Goal: Task Accomplishment & Management: Complete application form

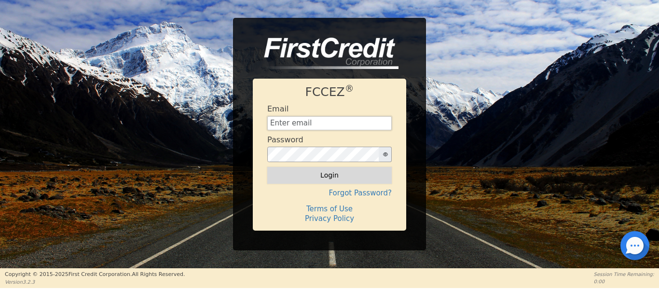
type input "[EMAIL_ADDRESS][DOMAIN_NAME]"
click at [327, 175] on button "Login" at bounding box center [329, 175] width 124 height 16
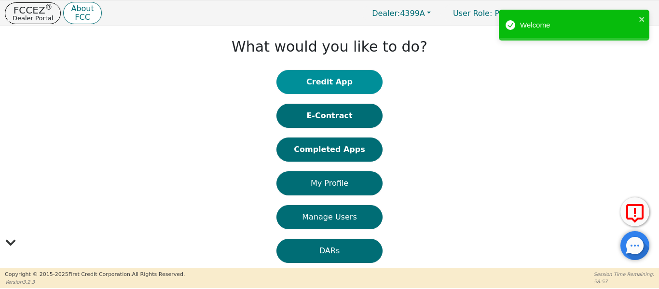
click at [317, 81] on button "Credit App" at bounding box center [329, 82] width 106 height 24
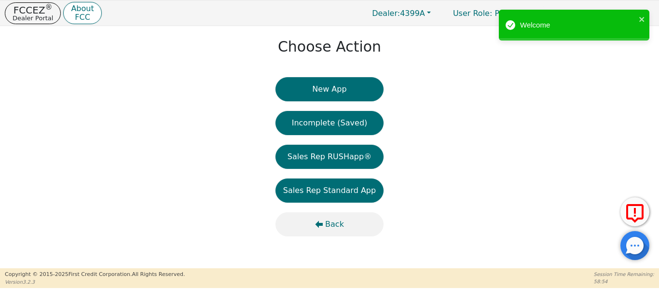
click at [322, 226] on icon "button" at bounding box center [319, 224] width 8 height 7
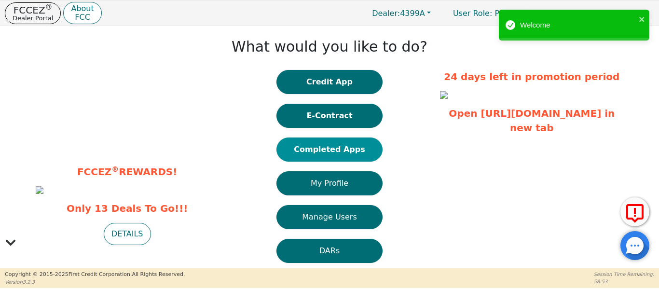
click at [314, 143] on button "Completed Apps" at bounding box center [329, 149] width 106 height 24
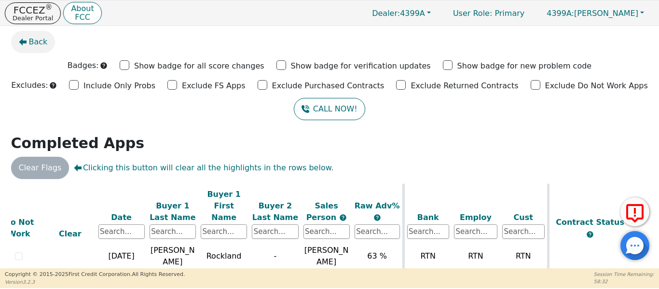
click at [23, 41] on icon "button" at bounding box center [23, 42] width 8 height 7
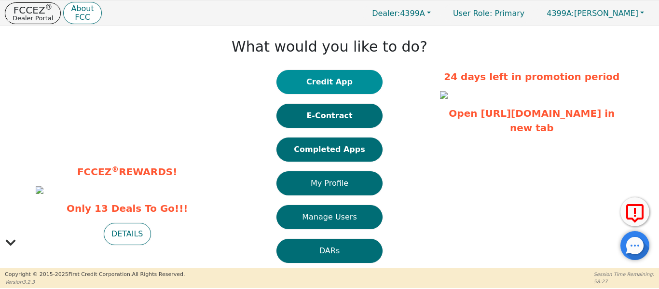
click at [322, 84] on button "Credit App" at bounding box center [329, 82] width 106 height 24
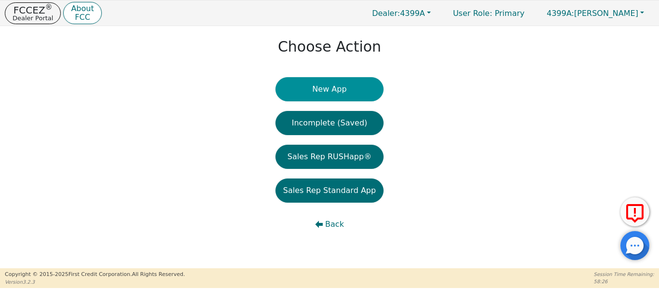
click at [327, 94] on button "New App" at bounding box center [329, 89] width 108 height 24
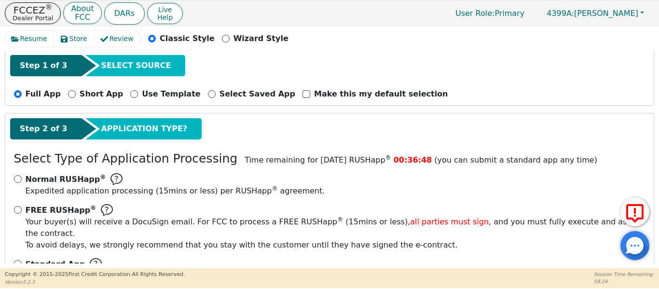
scroll to position [81, 0]
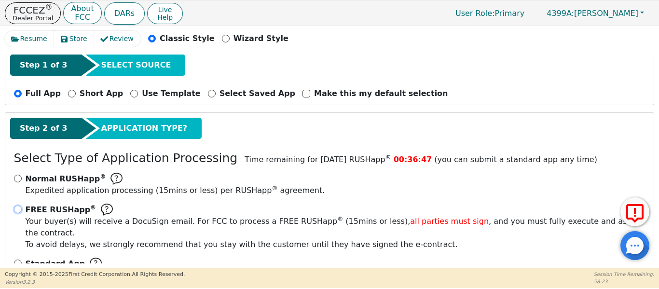
click at [17, 209] on input "FREE RUSHapp ® Your buyer(s) will receive a DocuSign email. For FCC to process …" at bounding box center [18, 209] width 8 height 8
radio input "true"
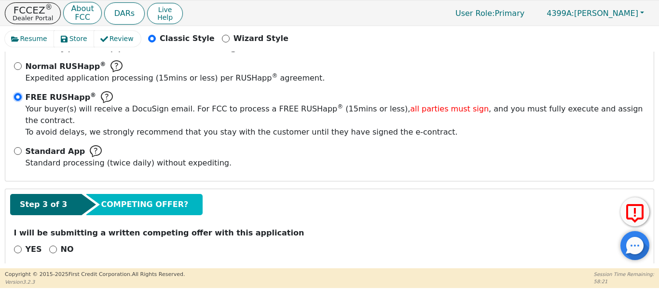
scroll to position [194, 0]
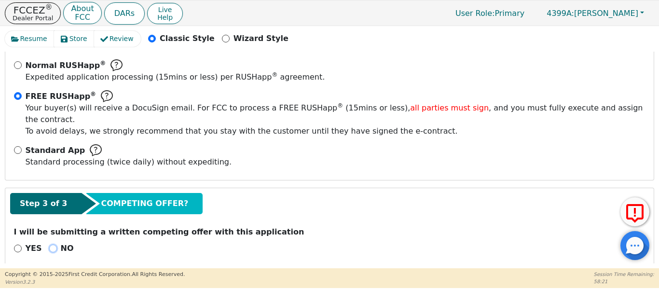
click at [50, 244] on input "NO" at bounding box center [53, 248] width 8 height 8
radio input "true"
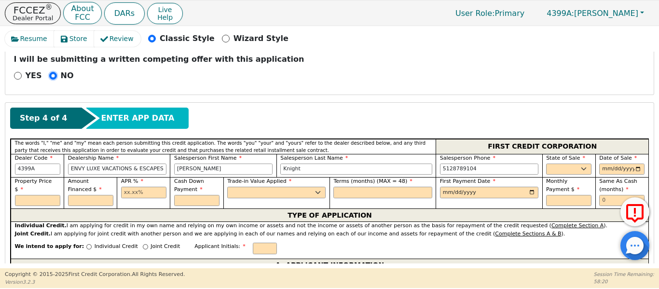
scroll to position [371, 0]
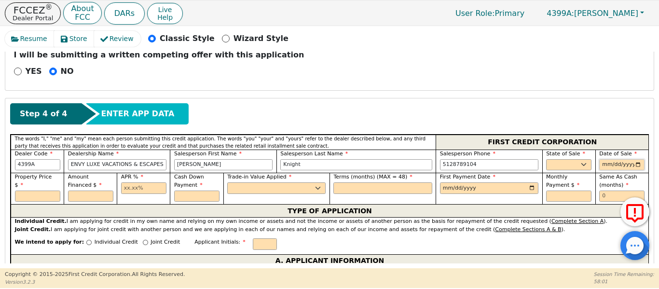
click at [633, 159] on input "date" at bounding box center [621, 165] width 45 height 12
type input "[DATE]"
click at [568, 159] on select "AK AL AR AZ CA CO CT DC DE FL [GEOGRAPHIC_DATA] HI IA ID IL IN KS [GEOGRAPHIC_D…" at bounding box center [568, 165] width 45 height 12
select select "[GEOGRAPHIC_DATA]"
click at [546, 159] on select "AK AL AR AZ CA CO CT DC DE FL [GEOGRAPHIC_DATA] HI IA ID IL IN KS [GEOGRAPHIC_D…" at bounding box center [568, 165] width 45 height 12
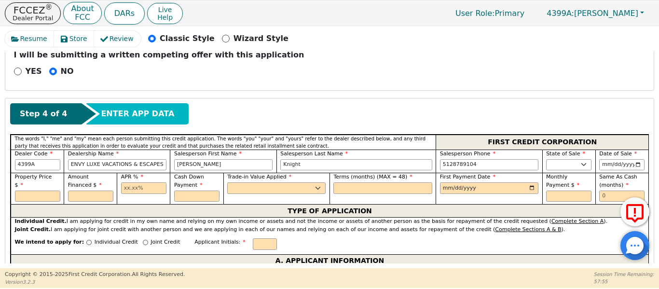
click at [142, 177] on div "APR %" at bounding box center [143, 188] width 53 height 31
drag, startPoint x: 142, startPoint y: 177, endPoint x: 149, endPoint y: 168, distance: 12.0
click at [142, 182] on input "text" at bounding box center [143, 188] width 45 height 12
type input "17.99"
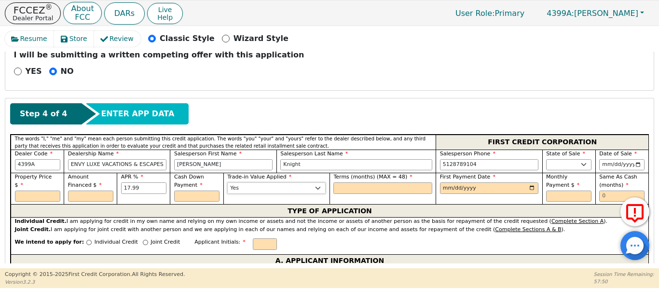
select select "n"
type input "48"
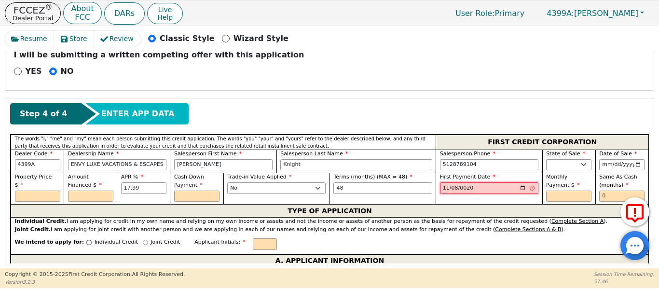
type input "0200-11-08"
type input "[DATE]"
drag, startPoint x: 611, startPoint y: 187, endPoint x: 588, endPoint y: 197, distance: 24.8
click at [605, 191] on div "Same As Cash (months)" at bounding box center [621, 188] width 53 height 31
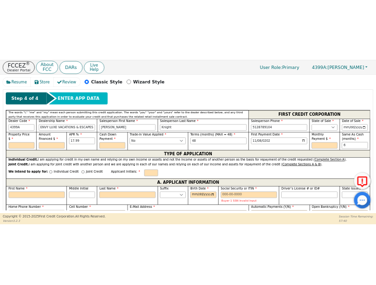
scroll to position [419, 0]
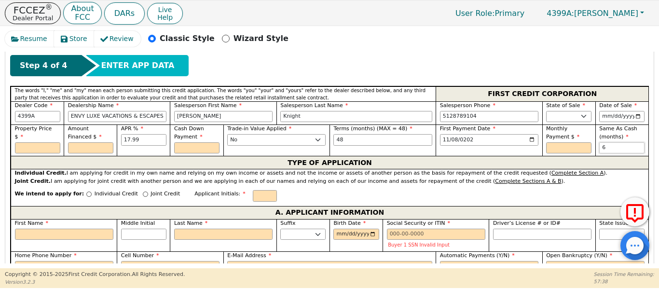
type input "6"
click at [86, 191] on input "Individual Credit" at bounding box center [88, 193] width 5 height 5
radio input "true"
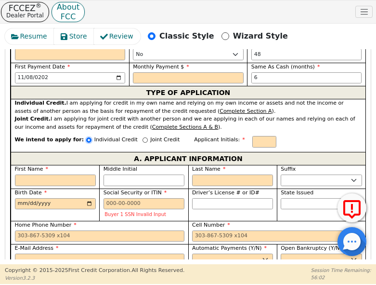
scroll to position [633, 0]
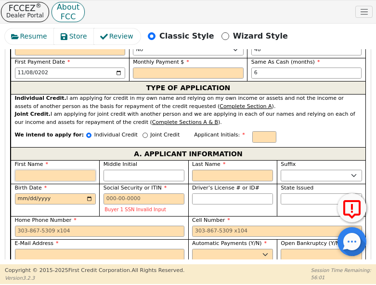
click at [33, 161] on div "First Name" at bounding box center [55, 171] width 81 height 21
type input "M"
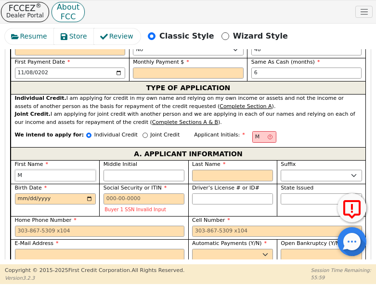
type input "Mo"
type input "Mon"
type input "Moni"
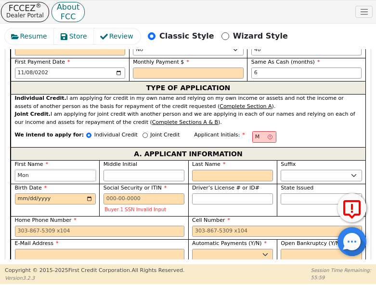
type input "Moni"
type input "Monic"
type input "[PERSON_NAME]"
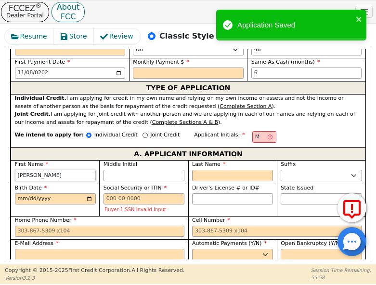
type input "[PERSON_NAME]"
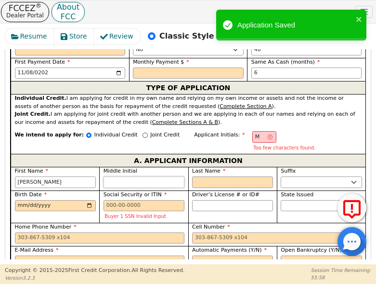
type input "ML"
type input "L"
type input "[PERSON_NAME]"
type input "L"
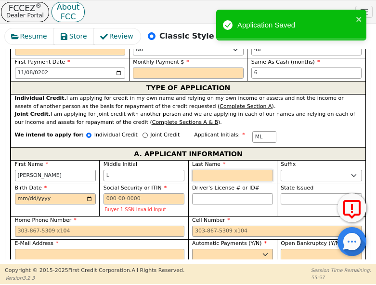
type input "MLJ"
type input "J"
type input "[PERSON_NAME] [PERSON_NAME]"
type input "Jo"
type input "[PERSON_NAME] L [PERSON_NAME]"
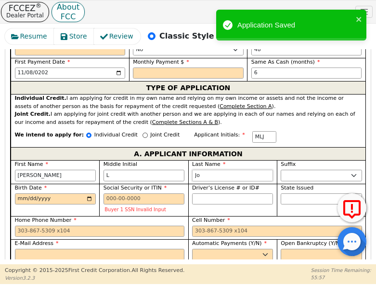
type input "Jor"
type input "[PERSON_NAME]"
type input "Jord"
type input "[PERSON_NAME]"
type input "Jorda"
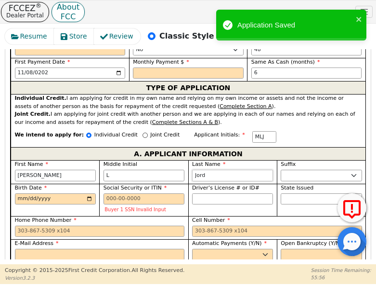
type input "[PERSON_NAME]"
type input "Jordan"
type input "[PERSON_NAME]"
type input "Jordan"
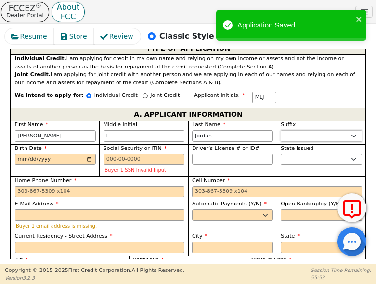
scroll to position [682, 0]
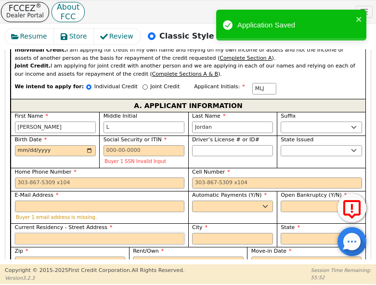
click at [37, 233] on input "Current Residency - Street Address" at bounding box center [100, 239] width 170 height 12
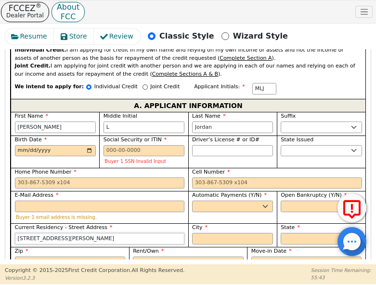
type input "[STREET_ADDRESS][PERSON_NAME]"
click at [202, 233] on input "City" at bounding box center [232, 239] width 81 height 12
type input "Bastrop"
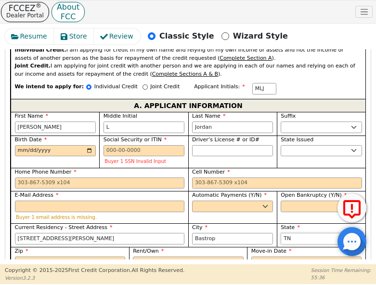
select select "[GEOGRAPHIC_DATA]"
type input "78602"
click at [181, 256] on select "Rent Own" at bounding box center [188, 262] width 111 height 12
select select "Rent"
click at [133, 256] on select "Rent Own" at bounding box center [188, 262] width 111 height 12
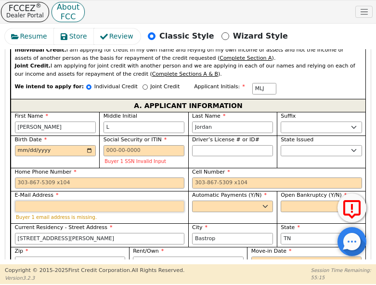
paste input "[EMAIL_ADDRESS][DOMAIN_NAME]"
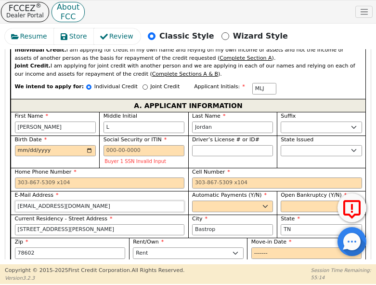
type input "[EMAIL_ADDRESS][DOMAIN_NAME]"
click at [214, 201] on select "Yes No" at bounding box center [232, 207] width 81 height 12
select select "y"
click at [192, 201] on select "Yes No" at bounding box center [232, 207] width 81 height 12
type input "[PERSON_NAME]"
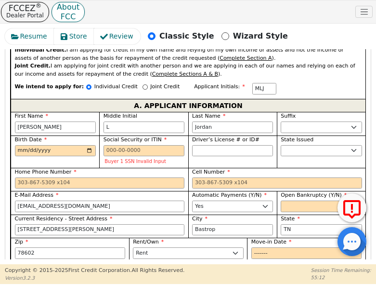
click at [285, 191] on div "Open Bankruptcy (Y/N) Yes No" at bounding box center [321, 201] width 81 height 21
click at [287, 201] on select "Yes No" at bounding box center [321, 207] width 81 height 12
select select "n"
click at [281, 201] on select "Yes No" at bounding box center [321, 207] width 81 height 12
click at [17, 145] on input "Birth Date" at bounding box center [55, 151] width 81 height 12
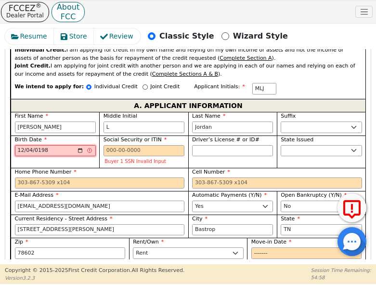
type input "[DATE]"
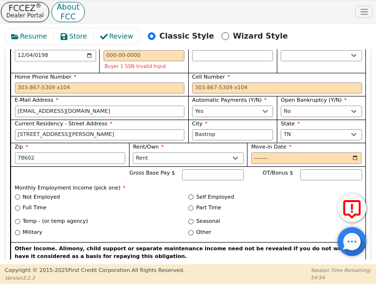
scroll to position [778, 0]
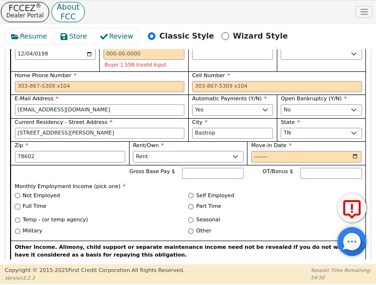
click at [16, 204] on input "Full Time" at bounding box center [17, 206] width 5 height 5
radio input "true"
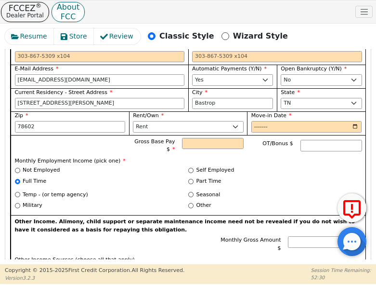
scroll to position [810, 0]
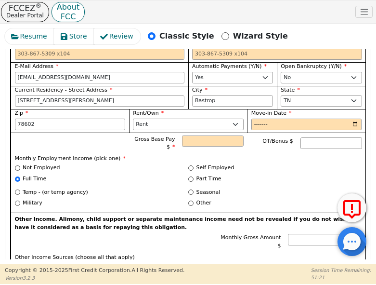
click at [57, 135] on div "Gross Base Pay $ OT/Bonus $" at bounding box center [189, 144] width 348 height 18
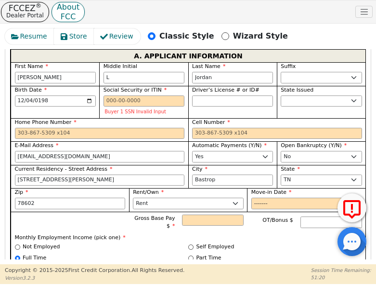
scroll to position [730, 0]
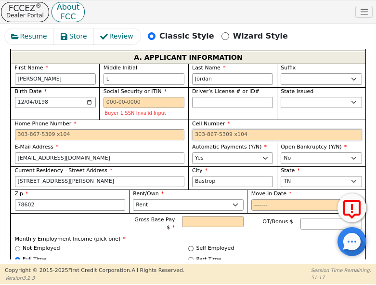
paste input "[PHONE_NUMBER]"
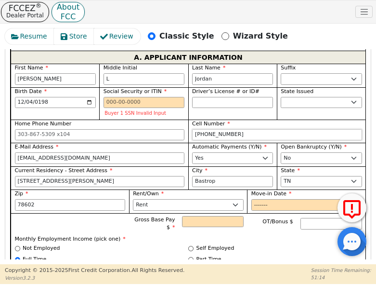
type input "[PHONE_NUMBER]"
click at [36, 216] on div "Gross Base Pay $ OT/Bonus $" at bounding box center [189, 225] width 348 height 18
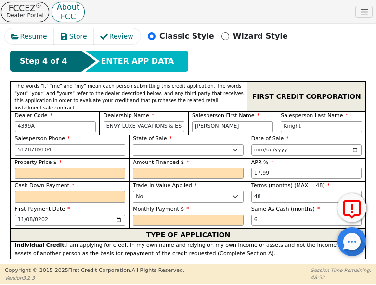
scroll to position [473, 0]
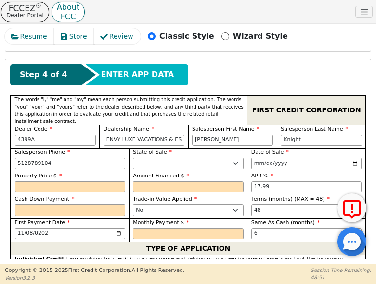
click at [45, 172] on div "Property Price $" at bounding box center [70, 182] width 111 height 21
click at [51, 181] on input "text" at bounding box center [70, 187] width 111 height 12
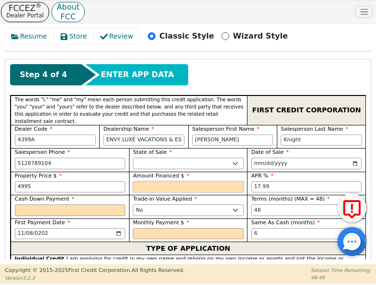
type input "4995.00"
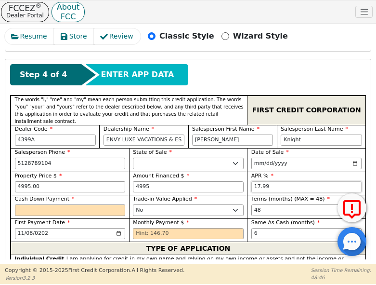
type input "4995.00"
click at [42, 195] on div "Cash Down Payment" at bounding box center [70, 205] width 111 height 21
click at [33, 195] on div "Cash Down Payment" at bounding box center [70, 207] width 119 height 24
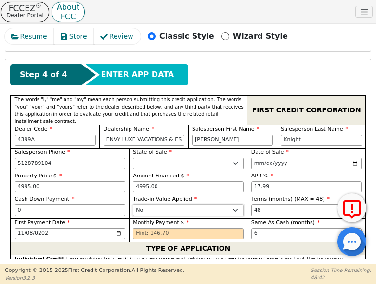
type input "0.00"
drag, startPoint x: 136, startPoint y: 201, endPoint x: 119, endPoint y: 207, distance: 18.6
click at [119, 207] on div "Property Price $ 4995.00 Amount Financed $ 4995.00 APR % 17.99 Cash Down Paymen…" at bounding box center [188, 207] width 355 height 70
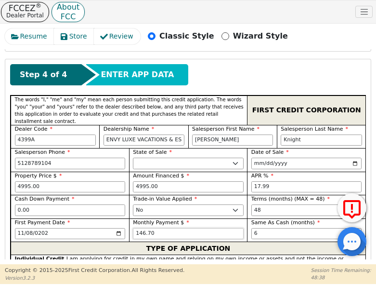
type input "146.70"
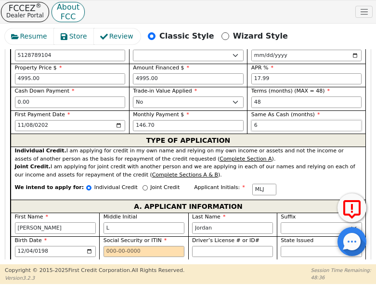
scroll to position [633, 0]
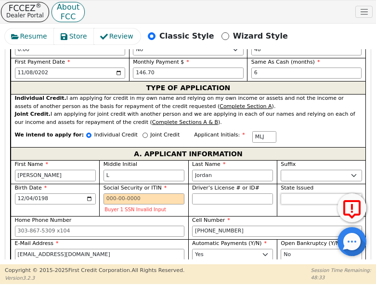
click at [299, 193] on select "AK AL AR AZ CA CO CT DC DE FL [GEOGRAPHIC_DATA] HI IA ID IL IN KS [GEOGRAPHIC_D…" at bounding box center [321, 199] width 81 height 12
select select "[GEOGRAPHIC_DATA]"
click at [281, 193] on select "AK AL AR AZ CA CO CT DC DE FL [GEOGRAPHIC_DATA] HI IA ID IL IN KS [GEOGRAPHIC_D…" at bounding box center [321, 199] width 81 height 12
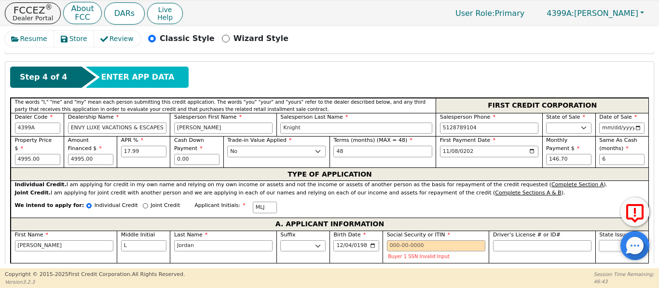
scroll to position [381, 0]
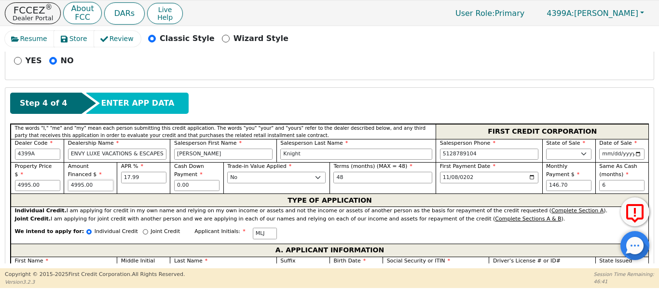
drag, startPoint x: 97, startPoint y: 172, endPoint x: 5, endPoint y: 177, distance: 92.7
click at [0, 173] on div "Resume Store Review Classic Style Wizard Style Back Submit an Application Selec…" at bounding box center [329, 147] width 659 height 242
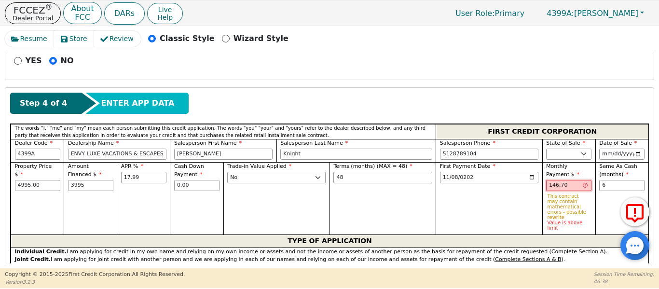
type input "3995.00"
drag, startPoint x: 565, startPoint y: 175, endPoint x: 543, endPoint y: 180, distance: 22.9
click at [557, 180] on input "146.70" at bounding box center [568, 186] width 45 height 12
type input "1"
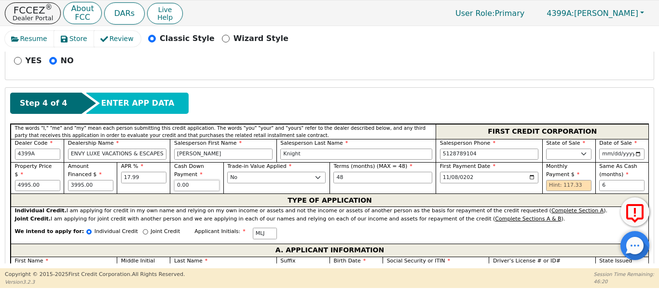
click at [193, 180] on input "0.00" at bounding box center [196, 186] width 45 height 12
type input "0"
type input "1000.00"
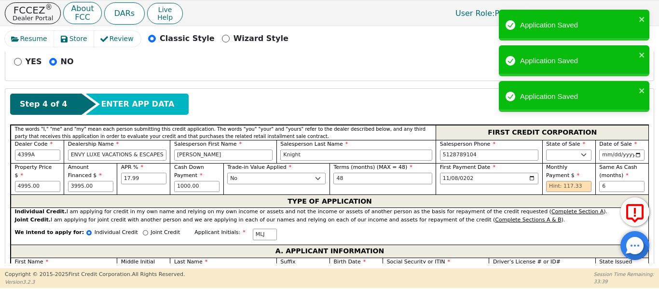
scroll to position [378, 0]
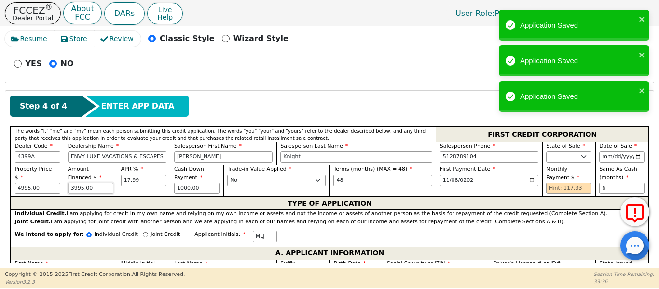
drag, startPoint x: 101, startPoint y: 178, endPoint x: 10, endPoint y: 171, distance: 91.4
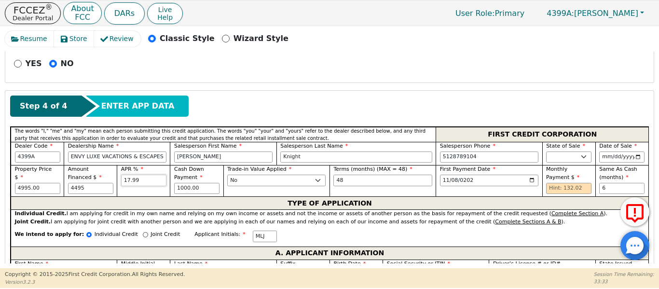
type input "4495.00"
drag, startPoint x: 209, startPoint y: 177, endPoint x: 156, endPoint y: 169, distance: 54.2
click at [156, 169] on div "Property Price $ 4995.00 Amount Financed $ 4495.00 APR % 17.99 Cash Down Paymen…" at bounding box center [329, 180] width 637 height 31
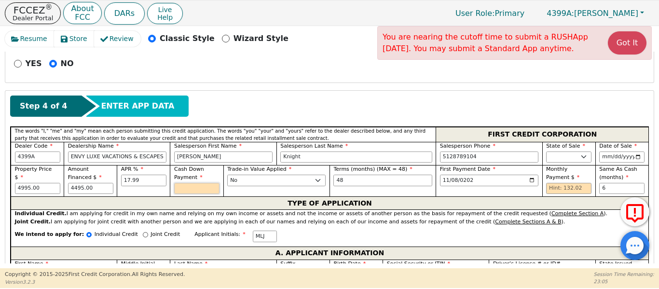
click at [179, 183] on input "text" at bounding box center [196, 189] width 45 height 12
type input "1000.00"
drag, startPoint x: 92, startPoint y: 173, endPoint x: 0, endPoint y: 187, distance: 92.6
click at [0, 184] on div "Resume Store Review Classic Style Wizard Style You are nearing the cutoff time …" at bounding box center [329, 147] width 659 height 242
type input "3995.00"
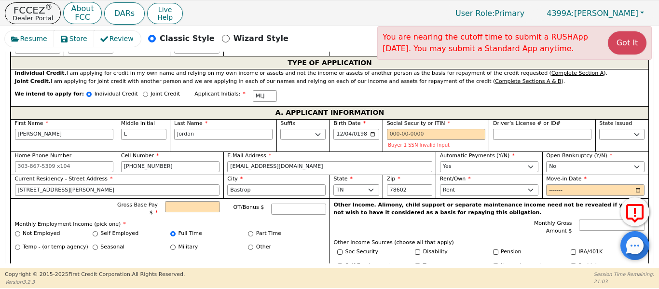
scroll to position [530, 0]
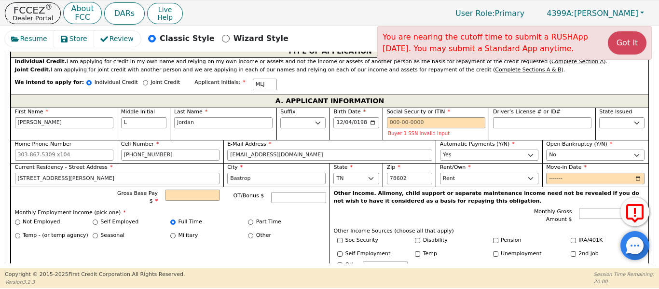
radio input "false"
radio input "true"
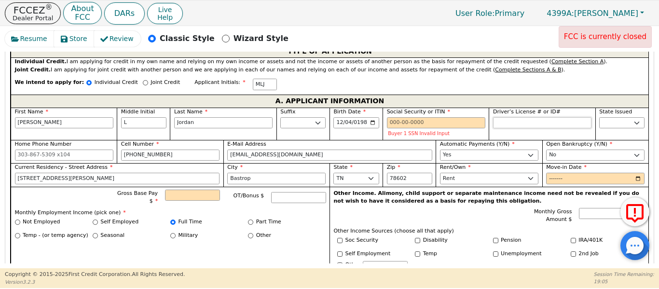
click at [501, 117] on input "Driver’s License # or ID#" at bounding box center [542, 123] width 98 height 12
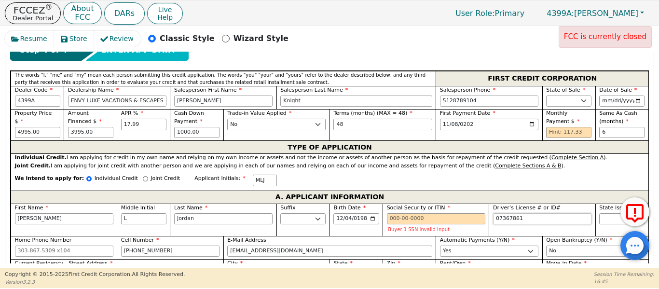
scroll to position [434, 0]
type input "********"
click at [528, 119] on input "[DATE]" at bounding box center [489, 125] width 98 height 12
click at [529, 119] on input "[DATE]" at bounding box center [489, 125] width 98 height 12
type input "[DATE]"
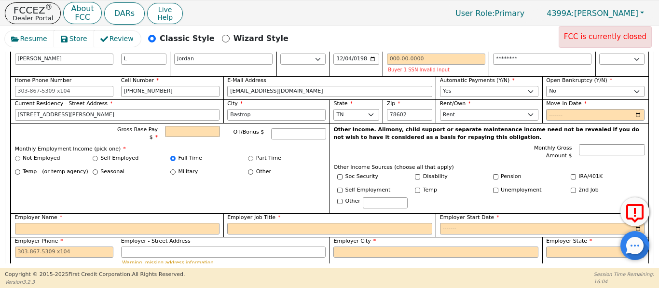
scroll to position [594, 0]
drag, startPoint x: 268, startPoint y: 217, endPoint x: 261, endPoint y: 210, distance: 9.9
click at [268, 222] on input "Employer Job Title" at bounding box center [329, 228] width 205 height 12
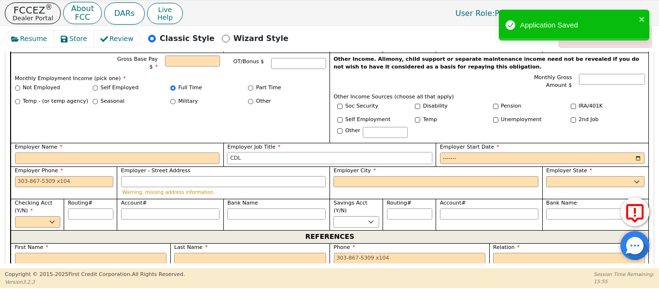
scroll to position [668, 0]
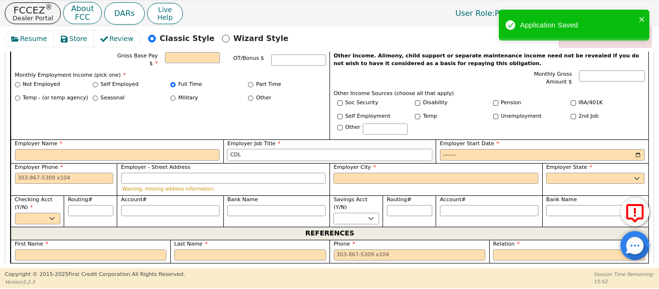
type input "CDL"
click at [352, 213] on select "Yes No" at bounding box center [355, 219] width 45 height 12
select select "n"
click at [333, 213] on select "Yes No" at bounding box center [355, 219] width 45 height 12
click at [45, 213] on select "Yes No" at bounding box center [37, 219] width 45 height 12
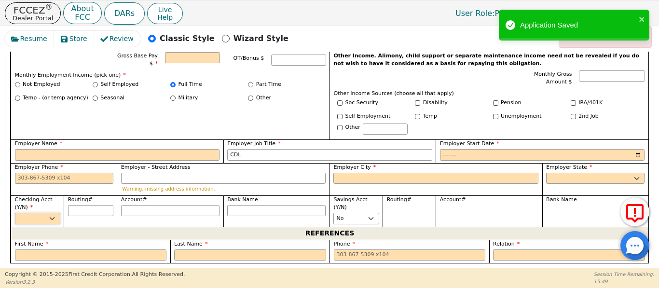
select select "y"
click at [15, 213] on select "Yes No" at bounding box center [37, 219] width 45 height 12
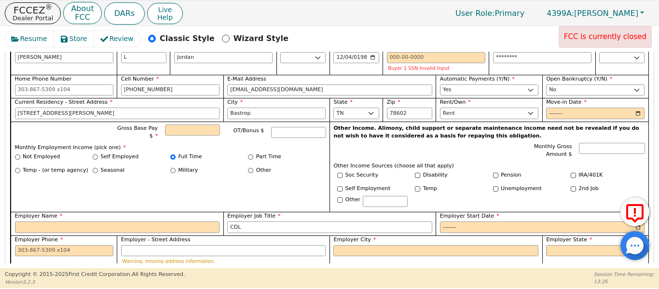
scroll to position [604, 0]
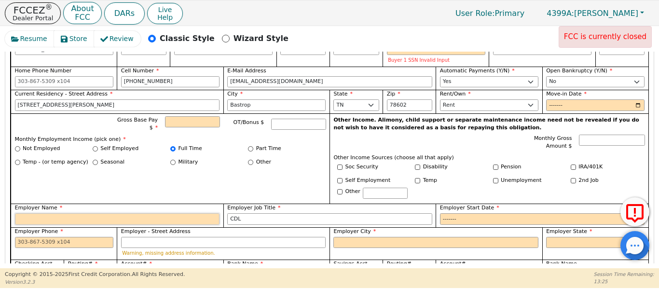
click at [86, 213] on input "Employer Name" at bounding box center [117, 219] width 205 height 12
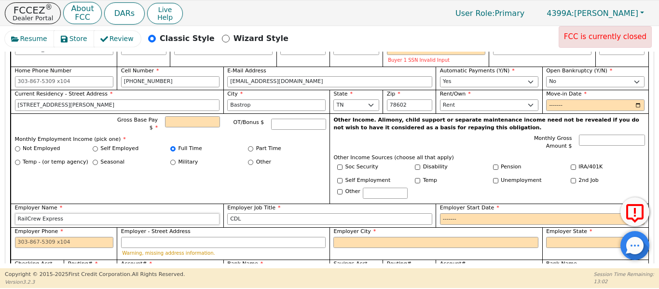
type input "RailCrew Express"
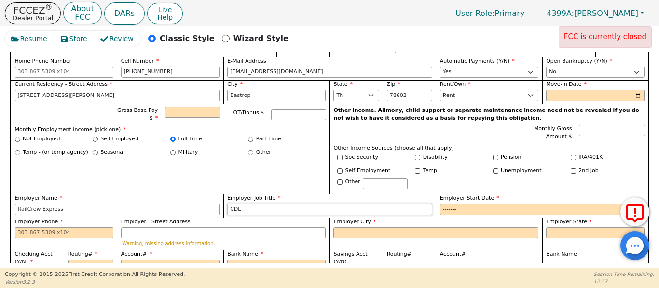
scroll to position [612, 0]
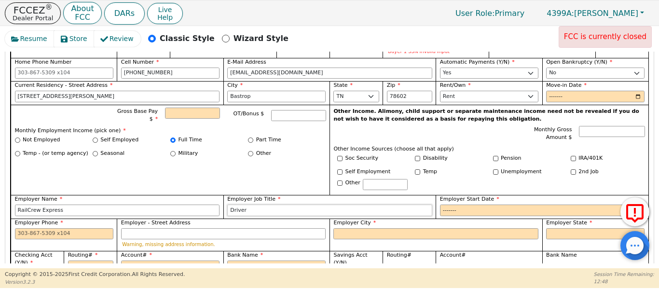
type input "Driver"
click at [441, 204] on input "Employer Start Date" at bounding box center [542, 210] width 205 height 12
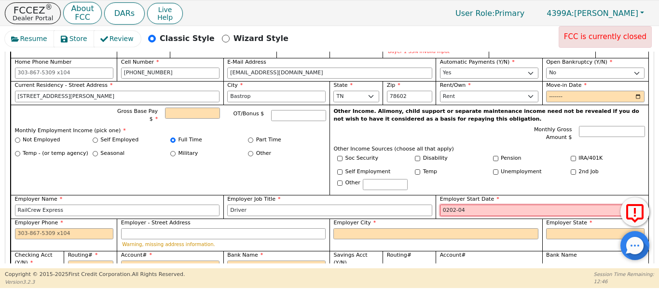
type input "2025-04"
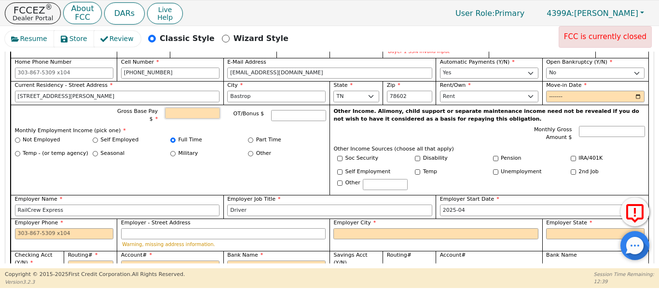
click at [179, 108] on input "Gross Base Pay $" at bounding box center [192, 114] width 54 height 12
click at [208, 108] on input "Gross Base Pay $" at bounding box center [192, 114] width 54 height 12
type input "5000.00"
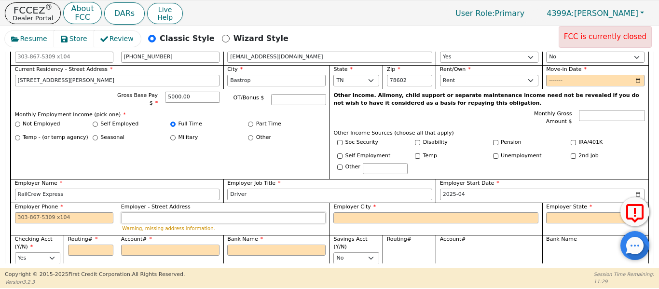
paste input "[STREET_ADDRESS]"
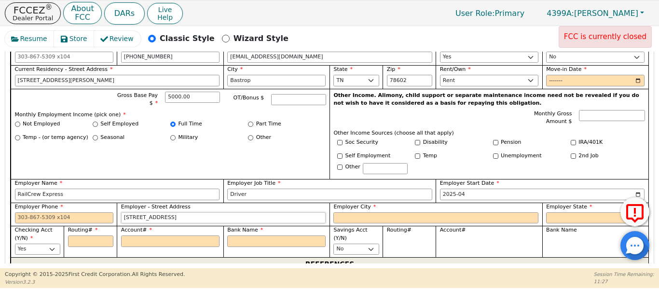
type input "[STREET_ADDRESS]"
click at [397, 212] on input "Employer City" at bounding box center [435, 218] width 205 height 12
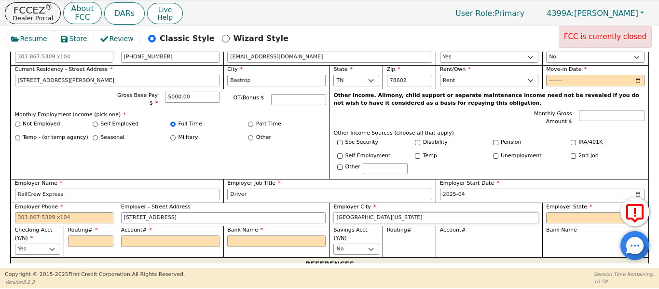
type input "[GEOGRAPHIC_DATA][US_STATE]"
select select "MO"
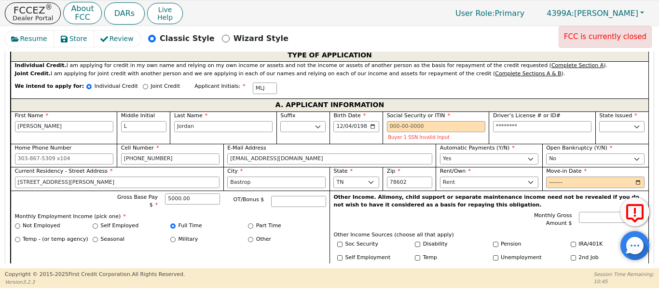
scroll to position [516, 0]
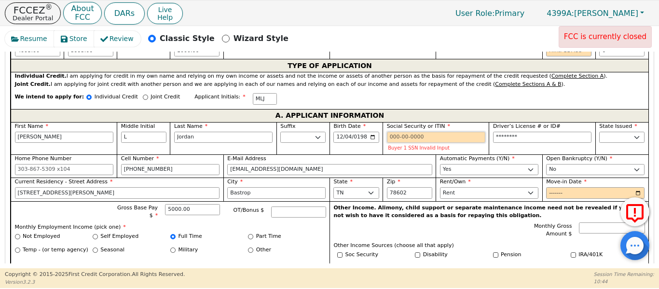
drag, startPoint x: 397, startPoint y: 125, endPoint x: 395, endPoint y: 139, distance: 14.2
click at [395, 134] on div "Buyer 1 SSN Invalid Input" at bounding box center [436, 142] width 98 height 20
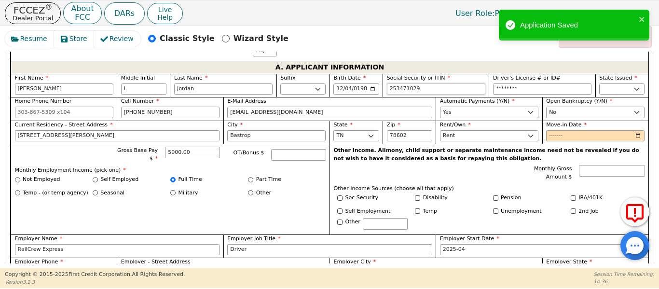
scroll to position [580, 0]
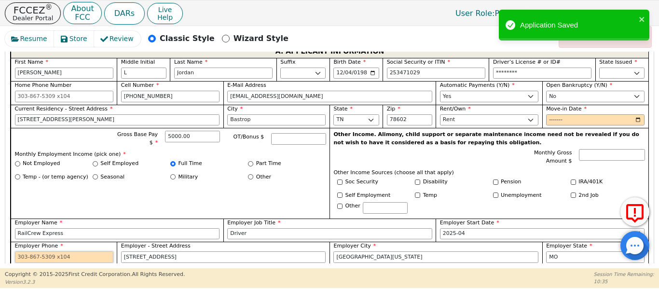
type input "***-**-1029"
paste input "[PHONE_NUMBER]"
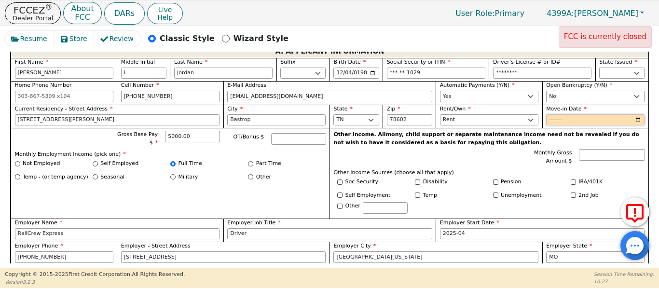
type input "[PHONE_NUMBER]"
click at [551, 114] on input "Move-in Date" at bounding box center [595, 120] width 98 height 12
click at [553, 114] on input "Move-in Date" at bounding box center [595, 120] width 98 height 12
drag, startPoint x: 552, startPoint y: 108, endPoint x: 533, endPoint y: 124, distance: 24.7
click at [541, 121] on div "First Name [PERSON_NAME] Middle Initial L Last Name [PERSON_NAME] Sr. II III IV…" at bounding box center [329, 177] width 637 height 239
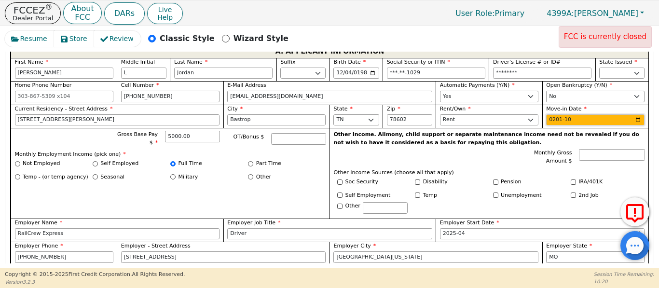
type input "2018-10"
click at [477, 114] on select "Rent Own" at bounding box center [489, 120] width 98 height 12
select select "Own"
click at [440, 114] on select "Rent Own" at bounding box center [489, 120] width 98 height 12
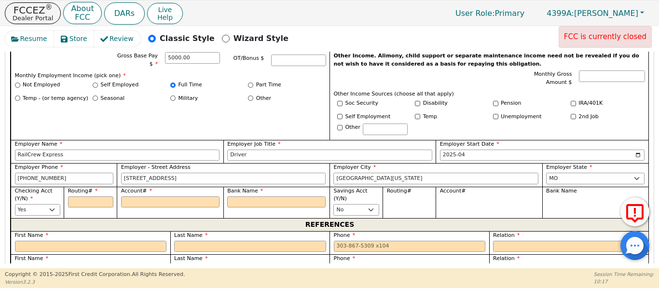
scroll to position [660, 0]
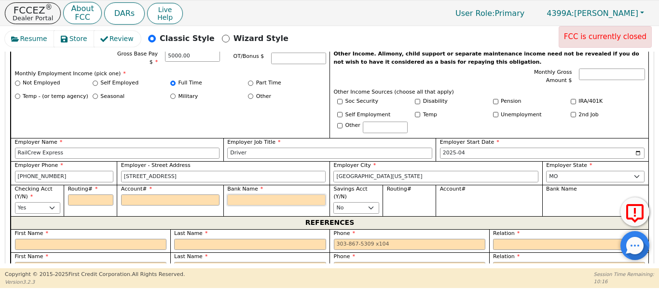
click at [249, 194] on input "Bank Name" at bounding box center [276, 200] width 98 height 12
type input "F"
type input "Fi"
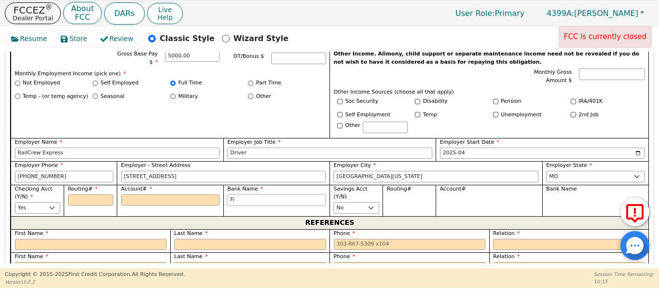
type input "Fir"
type input "Firs"
type input "First"
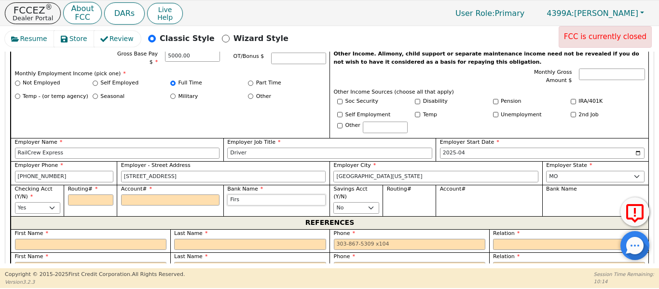
type input "First"
type input "First N"
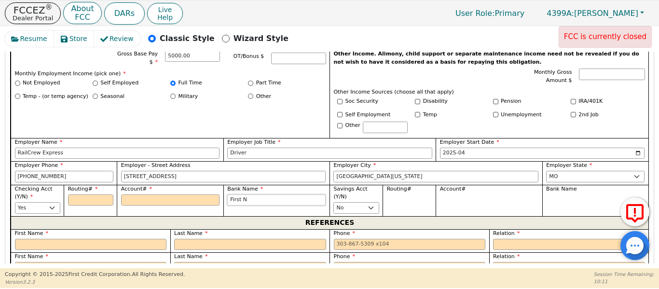
type input "First Na"
type input "First Nat"
type input "First Nati"
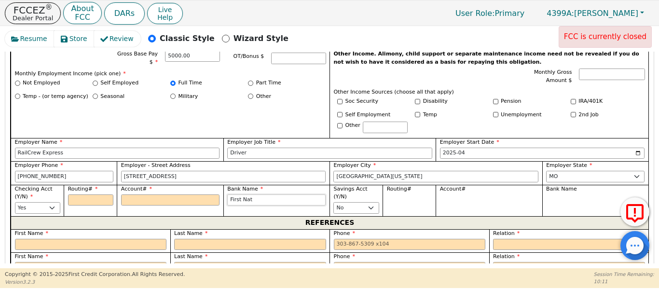
type input "First Nati"
type input "First Natio"
type input "First Nation"
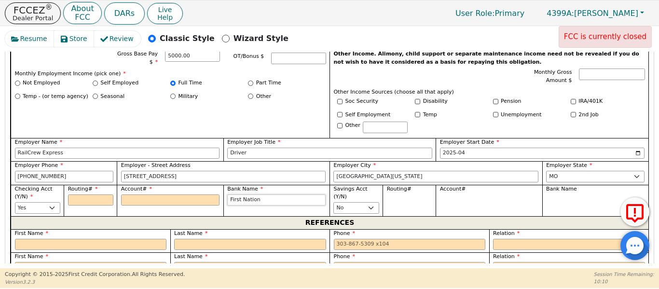
type input "First Nationa"
type input "First National"
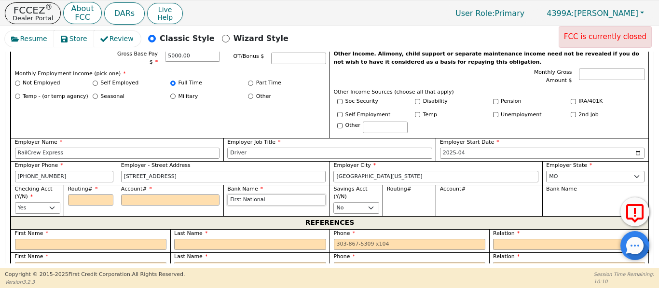
type input "First National"
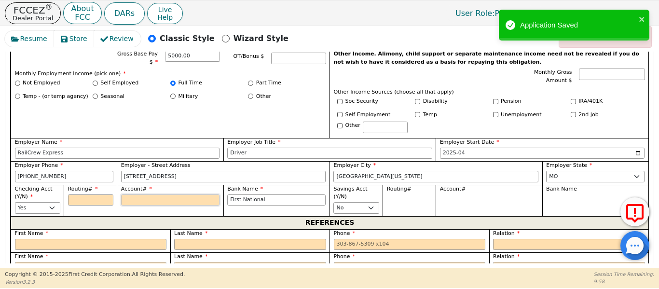
type input "First National"
click at [152, 194] on input "Account#" at bounding box center [170, 200] width 98 height 12
click at [96, 194] on input "Routing#" at bounding box center [90, 200] width 45 height 12
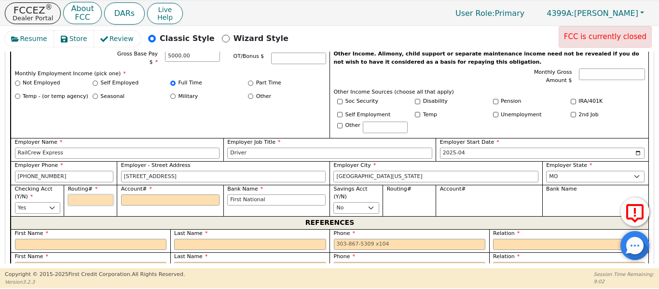
type input "1"
type input "*"
type input "11"
type input "**"
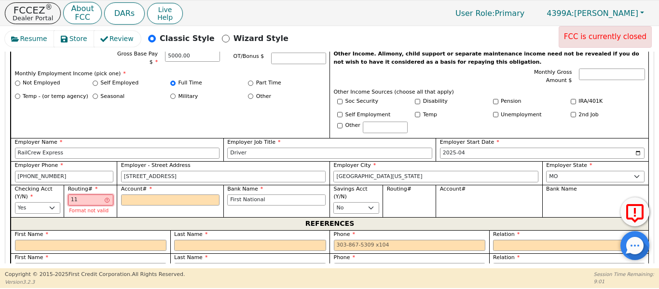
type input "114"
type input "***"
type input "1149"
type input "****"
type input "11490"
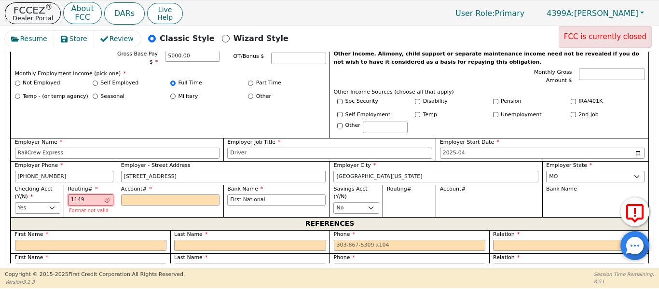
type input "*****"
type input "114904"
type input "******"
type input "1149049"
type input "*******"
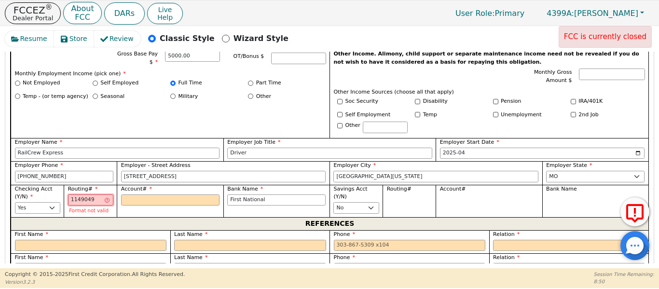
type input "11490495"
type input "********"
type input "114904953"
type input "*********"
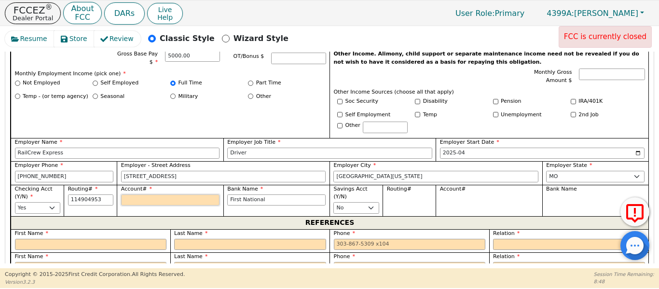
type input "*********"
type input "0"
type input "*"
type input "00"
type input "**"
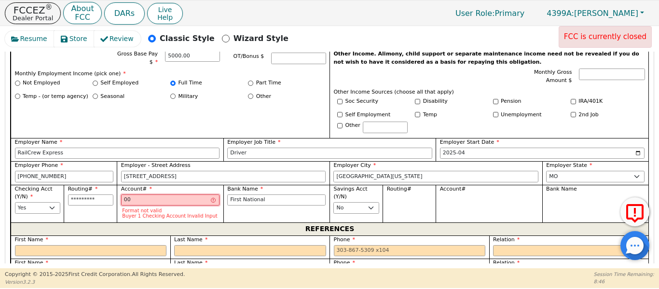
type input "006"
type input "***"
type input "0064"
type input "****"
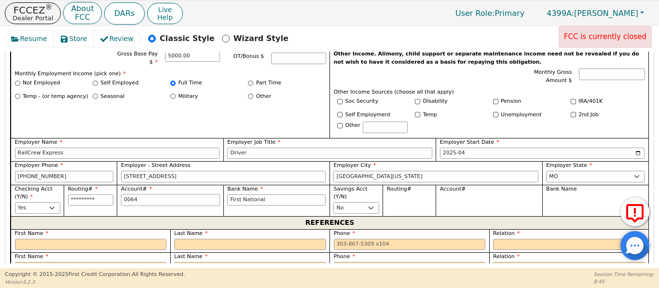
type input "00640"
type input "*****"
type input "006407"
type input "******"
type input "0064076"
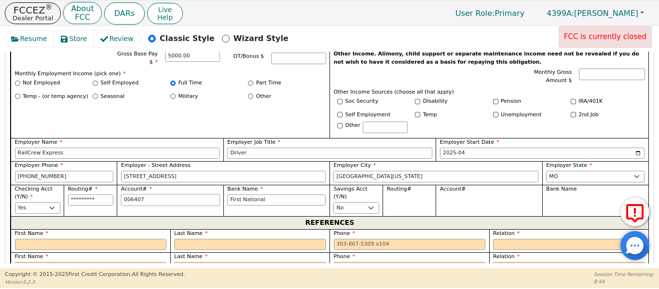
type input "*******"
type input "00640763"
type input "********"
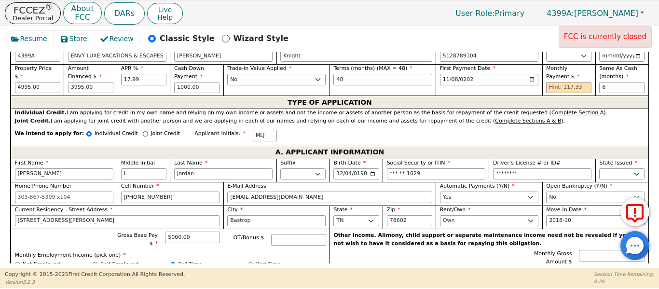
scroll to position [451, 0]
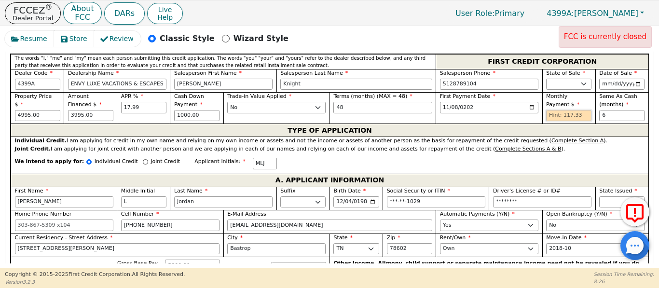
drag, startPoint x: 549, startPoint y: 103, endPoint x: 543, endPoint y: 85, distance: 18.6
click at [549, 110] on input "text" at bounding box center [568, 116] width 45 height 12
type input "117.33"
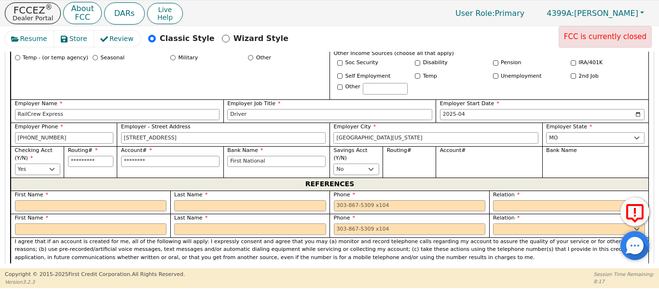
scroll to position [709, 0]
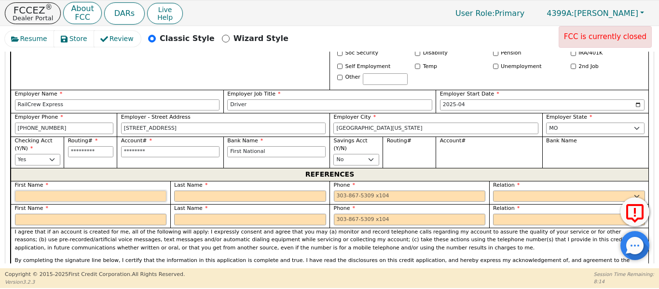
click at [128, 190] on input "text" at bounding box center [91, 196] width 152 height 12
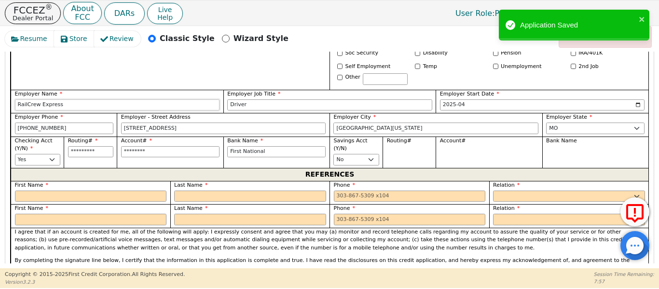
click at [43, 99] on input "RailCrew Express" at bounding box center [117, 105] width 205 height 12
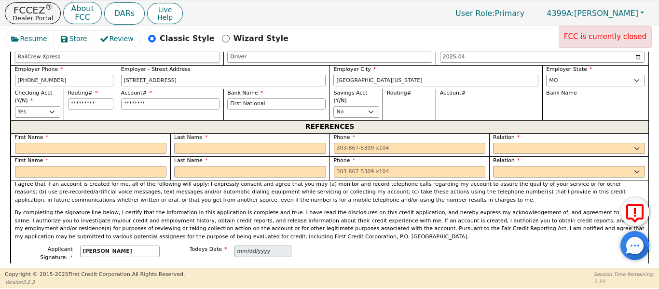
scroll to position [773, 0]
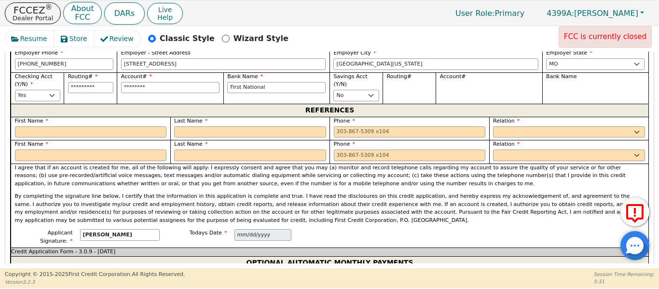
type input "RailCrew Xpress"
click at [48, 126] on input "text" at bounding box center [91, 132] width 152 height 12
click at [90, 126] on input "text" at bounding box center [91, 132] width 152 height 12
type input "[PERSON_NAME]"
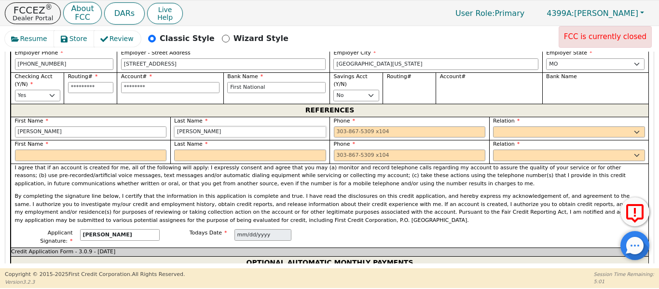
type input "[PERSON_NAME]"
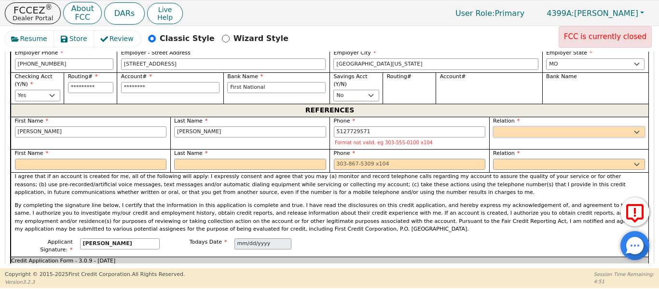
type input "[PHONE_NUMBER]"
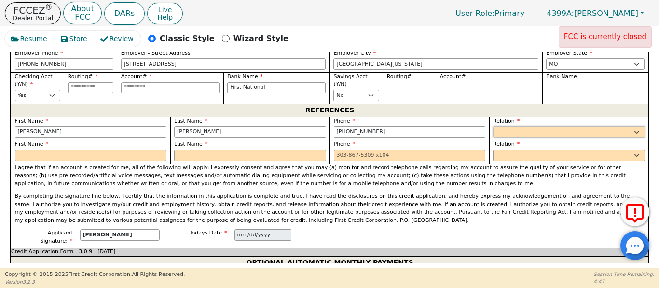
click at [527, 126] on select "FATHER MOTHER SISTER BROTHER DAUGHTER SON CO-WORKER NEIGHBOR FRIEND COUSIN G-MO…" at bounding box center [569, 132] width 152 height 12
select select "DAUGHTER"
click at [493, 126] on select "FATHER MOTHER SISTER BROTHER DAUGHTER SON CO-WORKER NEIGHBOR FRIEND COUSIN G-MO…" at bounding box center [569, 132] width 152 height 12
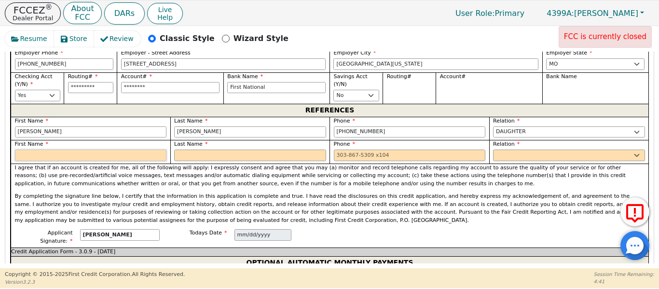
click at [43, 149] on input "text" at bounding box center [91, 155] width 152 height 12
click at [292, 82] on input "First National" at bounding box center [276, 88] width 98 height 12
type input "First National"
type input "First National B"
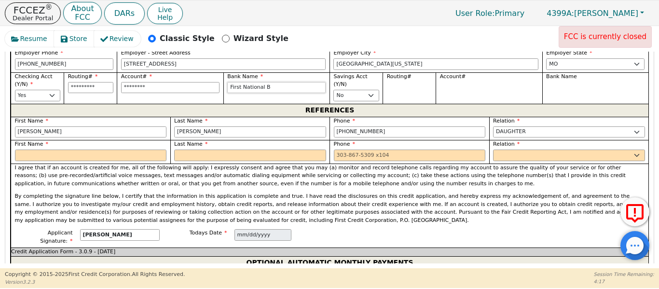
type input "First National B"
type input "First National Ba"
type input "First National Ban"
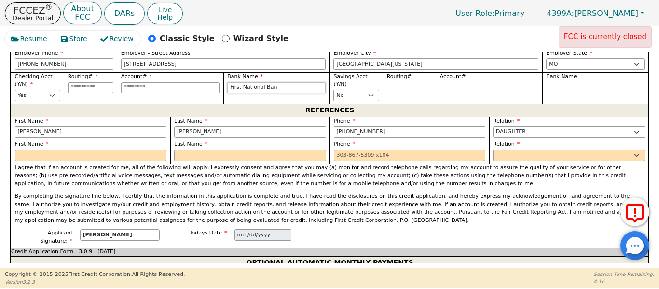
type input "First National Bank"
drag, startPoint x: 79, startPoint y: 141, endPoint x: 76, endPoint y: 155, distance: 13.8
click at [76, 153] on div "REFERENCES First Name [PERSON_NAME] Last Name [PERSON_NAME] Phone [PHONE_NUMBER…" at bounding box center [329, 176] width 637 height 144
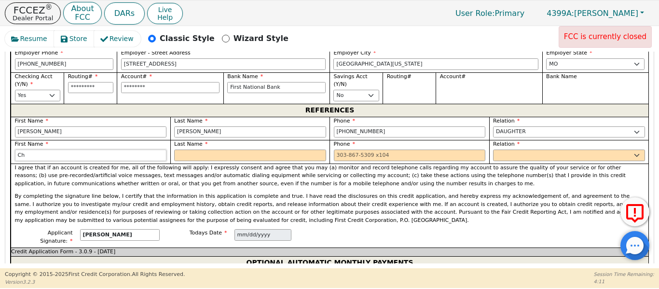
type input "C"
type input "[PERSON_NAME]"
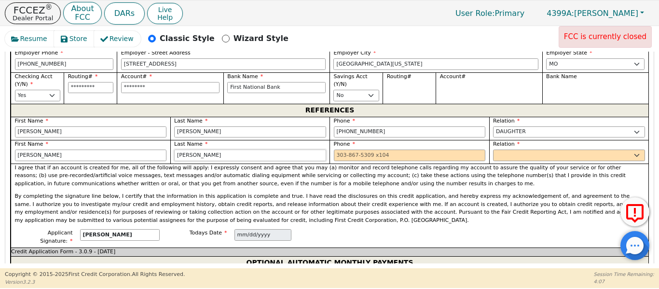
type input "[PERSON_NAME]"
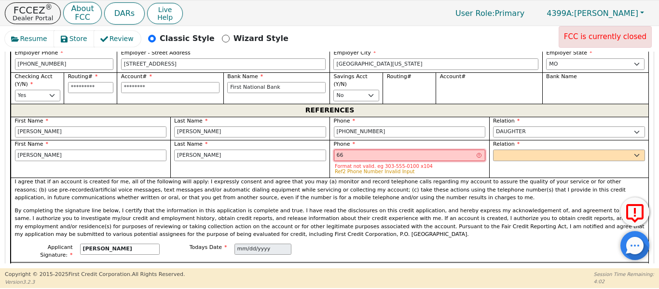
type input "6"
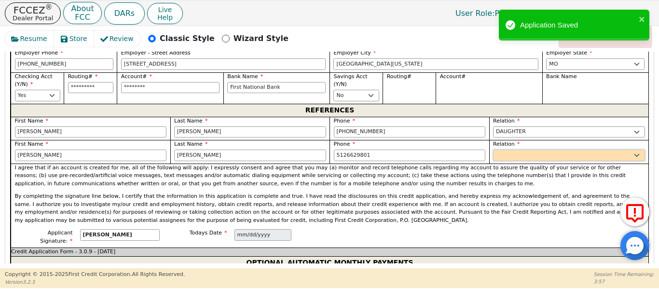
type input "[PHONE_NUMBER]"
click at [535, 149] on select "FATHER MOTHER SISTER BROTHER DAUGHTER SON CO-WORKER NEIGHBOR FRIEND COUSIN G-MO…" at bounding box center [569, 155] width 152 height 12
select select "SISTER"
click at [493, 149] on select "FATHER MOTHER SISTER BROTHER DAUGHTER SON CO-WORKER NEIGHBOR FRIEND COUSIN G-MO…" at bounding box center [569, 155] width 152 height 12
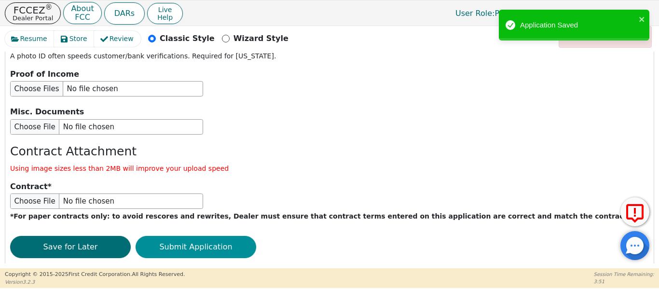
scroll to position [1290, 0]
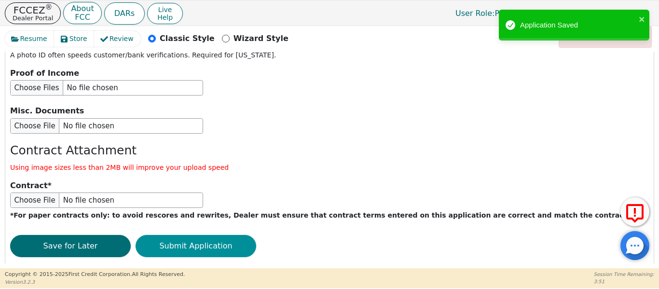
click at [202, 235] on button "Submit Application" at bounding box center [195, 246] width 121 height 22
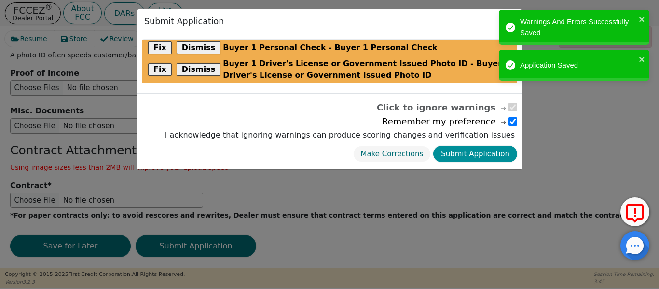
click at [494, 152] on button "Submit Application" at bounding box center [475, 154] width 84 height 17
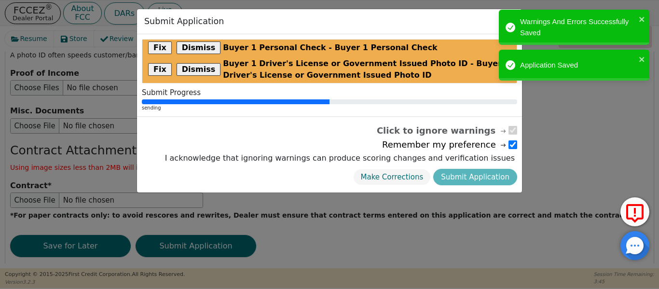
radio input "false"
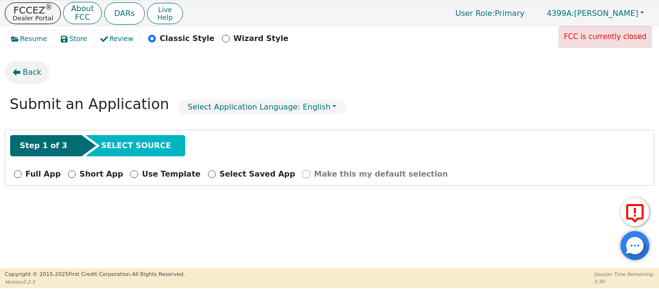
click at [15, 75] on icon "button" at bounding box center [17, 72] width 8 height 7
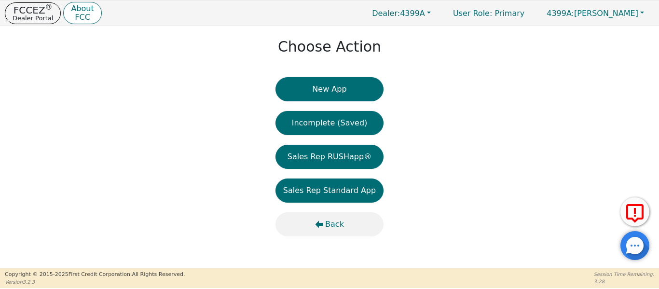
click at [336, 221] on span "Back" at bounding box center [334, 224] width 19 height 12
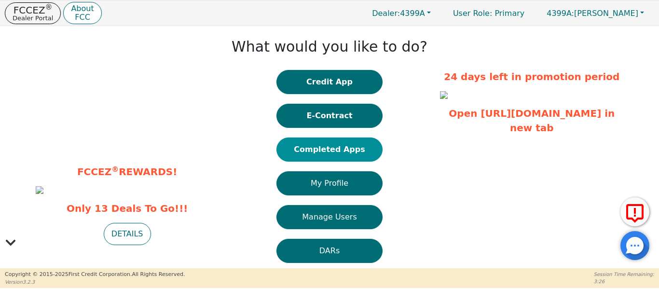
click at [298, 148] on button "Completed Apps" at bounding box center [329, 149] width 106 height 24
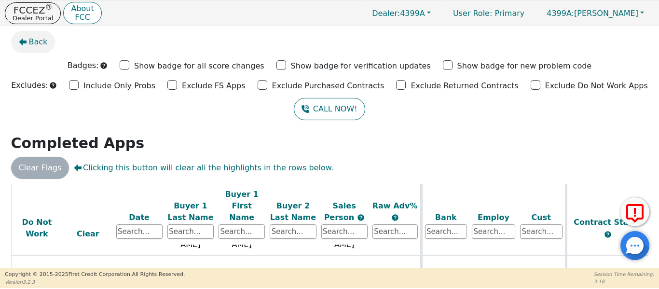
click at [31, 47] on span "Back" at bounding box center [38, 42] width 19 height 12
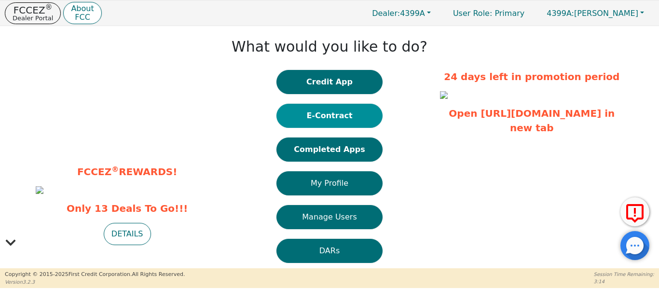
click at [305, 108] on button "E-Contract" at bounding box center [329, 116] width 106 height 24
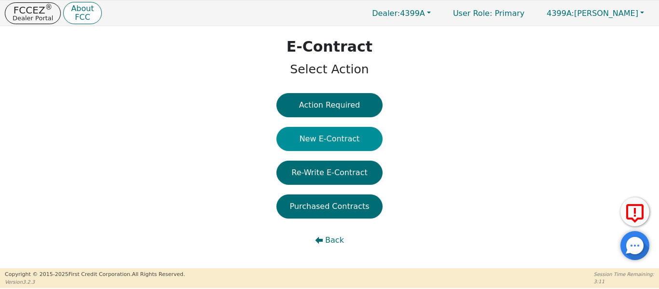
click at [314, 144] on button "New E-Contract" at bounding box center [329, 139] width 106 height 24
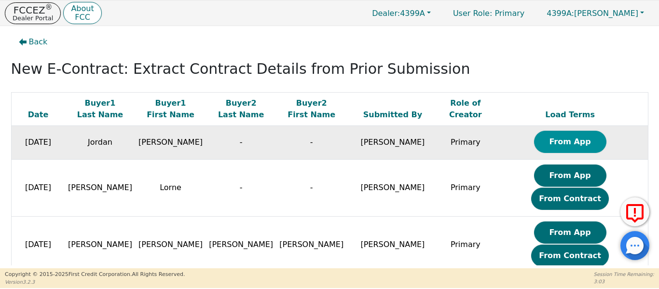
click at [552, 147] on button "From App" at bounding box center [570, 142] width 72 height 22
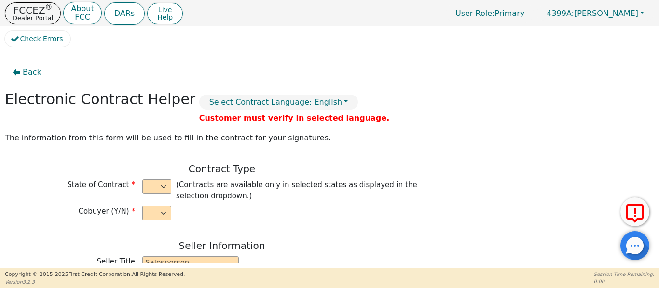
select select "n"
type input "CEO"
type input "[PERSON_NAME]"
type input "Knight"
type input "ENVY LUXE VACATIONS & ESCAPES"
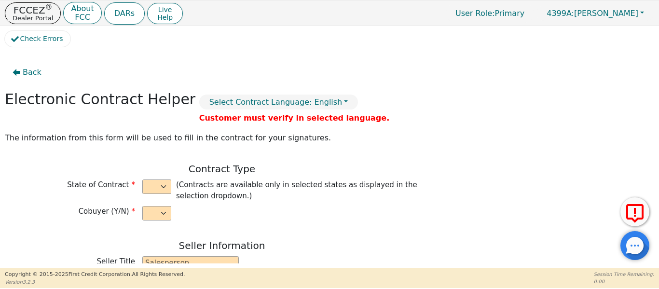
type input "[STREET_ADDRESS]"
type input "DALLAS"
select select "[GEOGRAPHIC_DATA]"
type input "75208"
type input "[PERSON_NAME]"
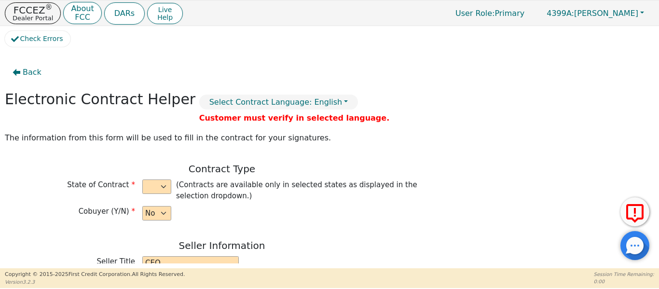
type input "Jordan"
type input "[EMAIL_ADDRESS][DOMAIN_NAME]"
type input "[STREET_ADDRESS][PERSON_NAME]"
type input "Bastrop"
select select "[GEOGRAPHIC_DATA]"
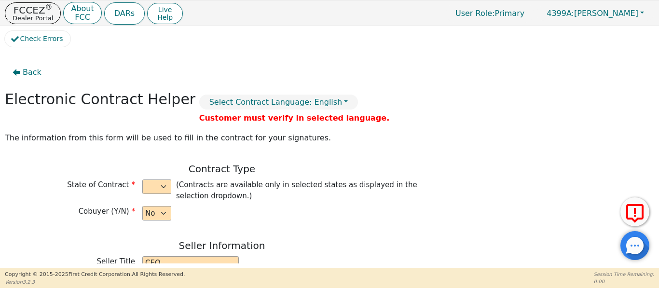
type input "78602"
type input "[DATE]"
type input "17.99"
type input "[DATE]"
type input "48"
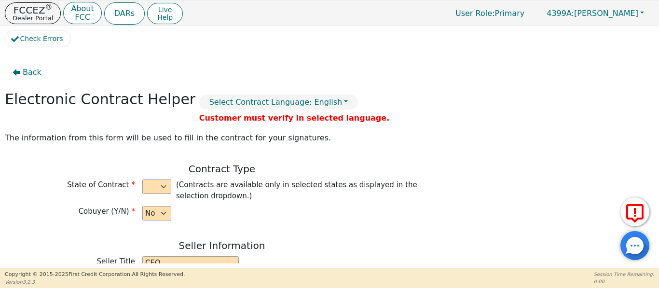
type input "6"
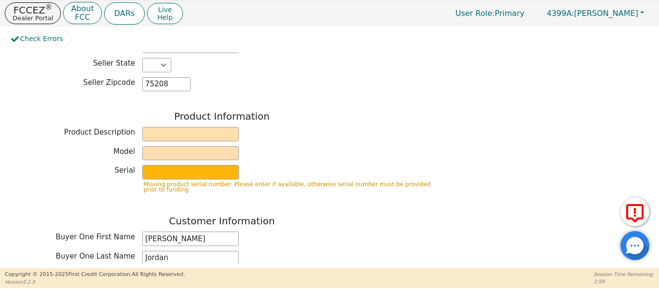
scroll to position [322, 0]
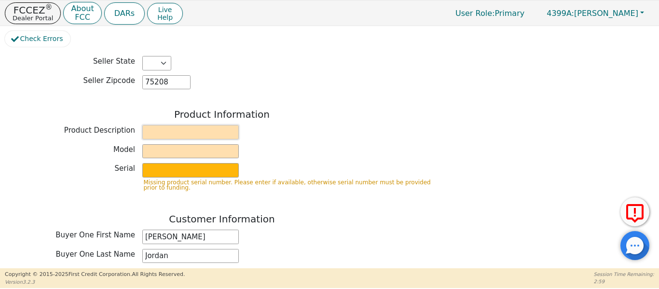
click at [177, 126] on input "text" at bounding box center [190, 132] width 96 height 14
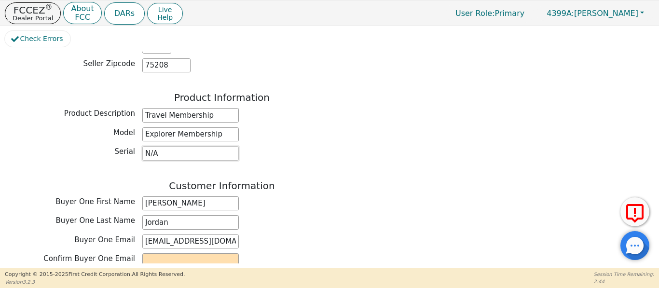
scroll to position [370, 0]
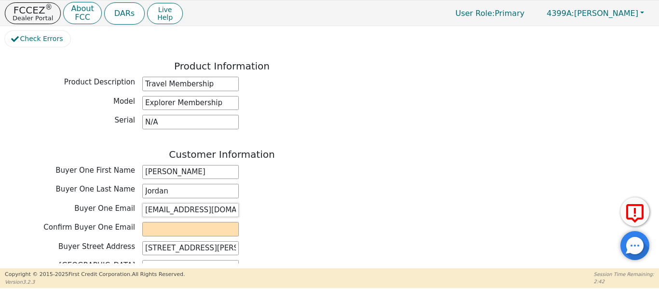
drag, startPoint x: 224, startPoint y: 202, endPoint x: 164, endPoint y: 203, distance: 60.3
click at [105, 203] on div "Buyer One Email [EMAIL_ADDRESS][DOMAIN_NAME]" at bounding box center [222, 210] width 434 height 14
paste input "[EMAIL_ADDRESS][DOMAIN_NAME]"
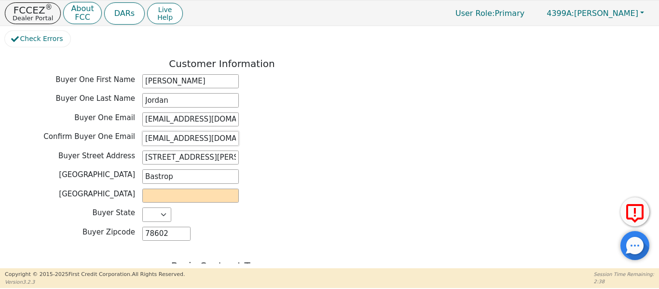
scroll to position [466, 0]
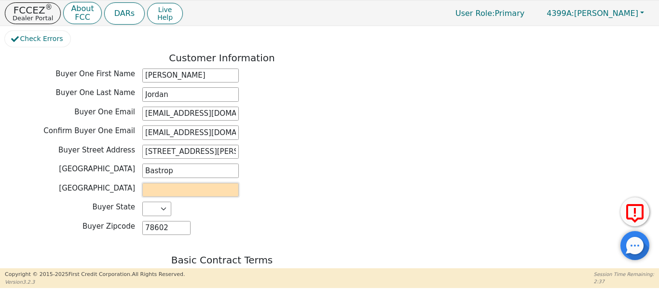
click at [193, 183] on input "text" at bounding box center [190, 190] width 96 height 14
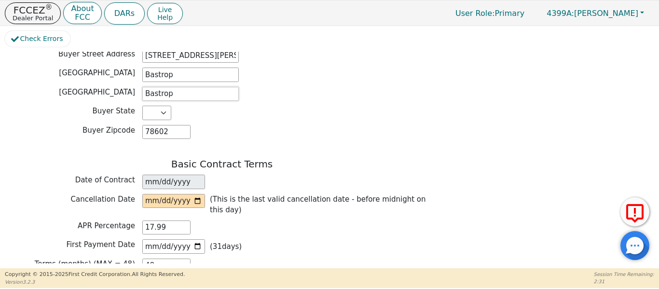
scroll to position [563, 0]
click at [196, 193] on input "date" at bounding box center [173, 200] width 63 height 14
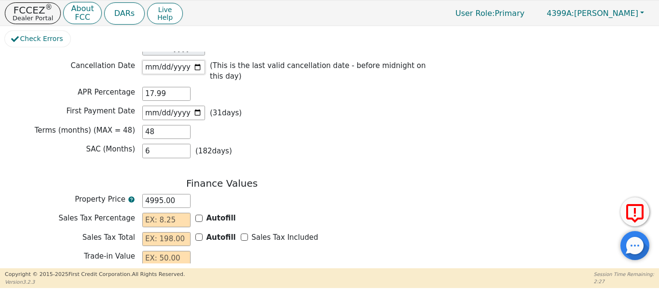
scroll to position [723, 0]
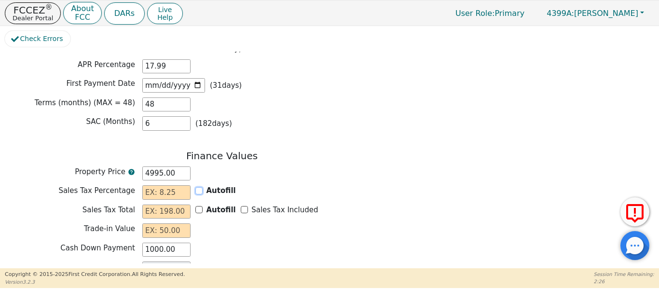
click at [199, 187] on input "Autofill" at bounding box center [198, 190] width 7 height 7
click at [241, 206] on input "Sales Tax Included" at bounding box center [244, 209] width 7 height 7
click at [164, 223] on input "text" at bounding box center [166, 230] width 48 height 14
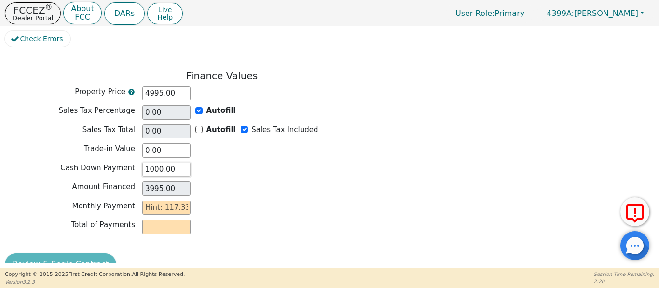
scroll to position [804, 0]
click at [153, 200] on input "text" at bounding box center [166, 207] width 48 height 14
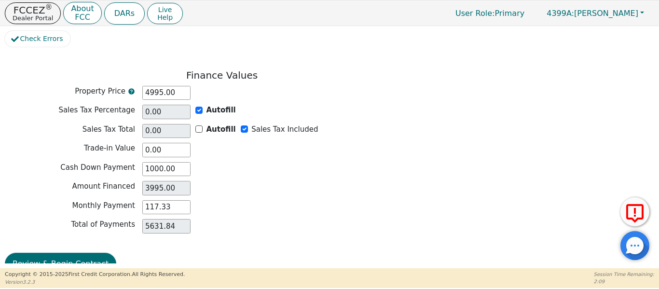
scroll to position [807, 0]
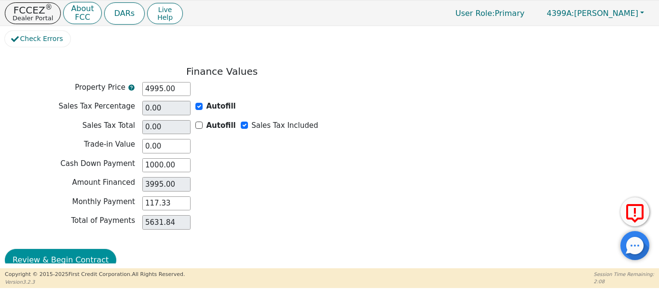
click at [66, 249] on button "Review & Begin Contract" at bounding box center [60, 260] width 111 height 22
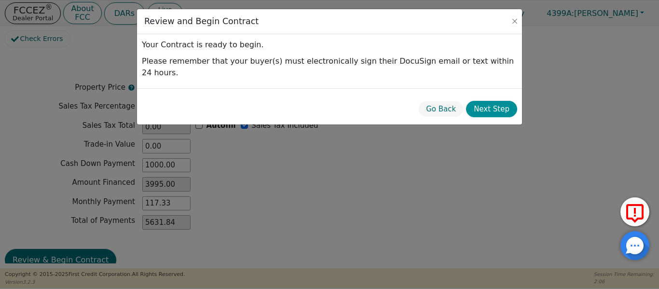
click at [486, 103] on button "Next Step" at bounding box center [491, 109] width 51 height 17
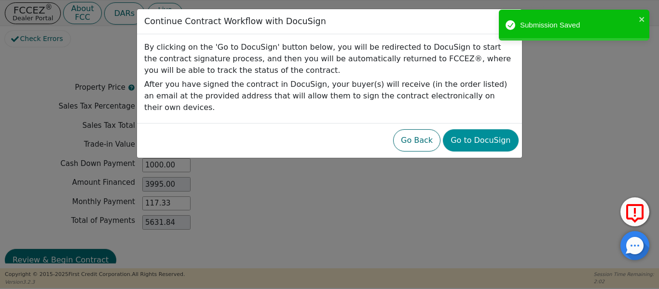
click at [468, 129] on button "Go to DocuSign" at bounding box center [480, 140] width 75 height 22
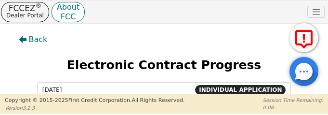
click at [93, 39] on div "Back" at bounding box center [164, 39] width 314 height 22
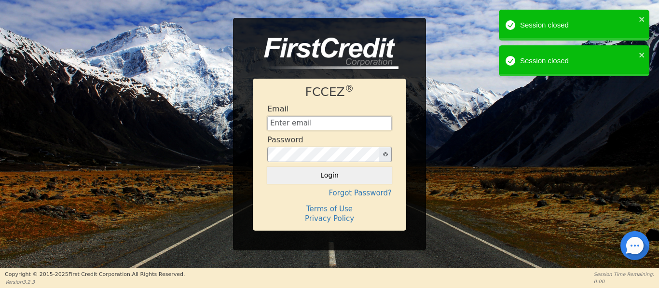
type input "[EMAIL_ADDRESS][DOMAIN_NAME]"
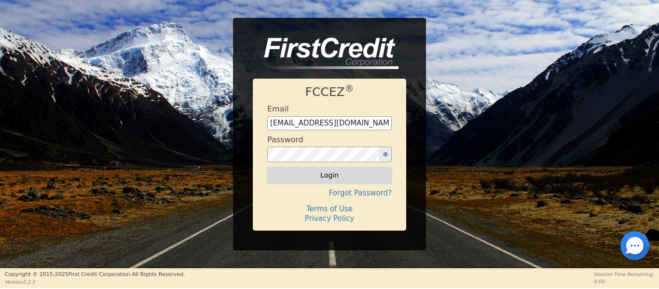
click at [312, 179] on button "Login" at bounding box center [329, 175] width 124 height 16
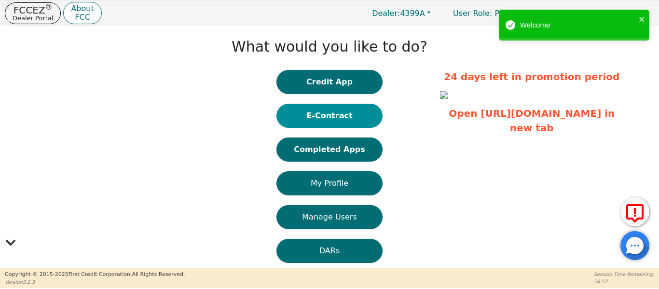
click at [312, 117] on button "E-Contract" at bounding box center [329, 116] width 106 height 24
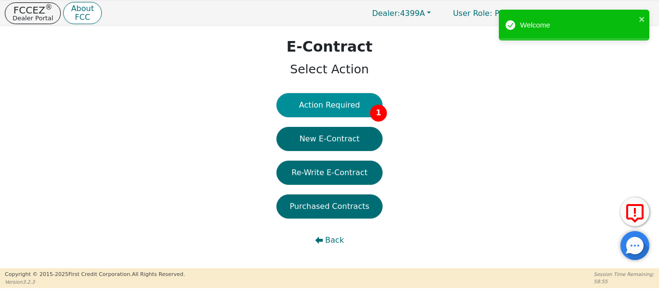
click at [315, 113] on button "Action Required 1" at bounding box center [329, 105] width 106 height 24
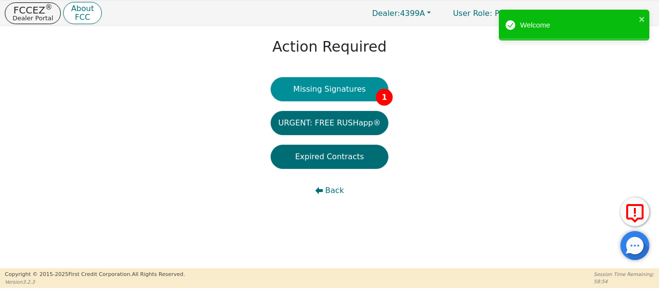
click at [321, 98] on button "Missing Signatures 1" at bounding box center [329, 89] width 118 height 24
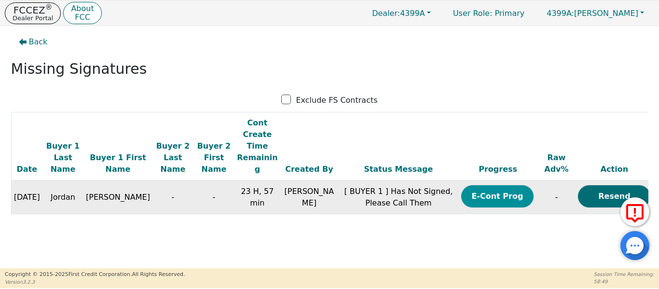
click at [480, 185] on button "E-Cont Prog" at bounding box center [497, 196] width 72 height 22
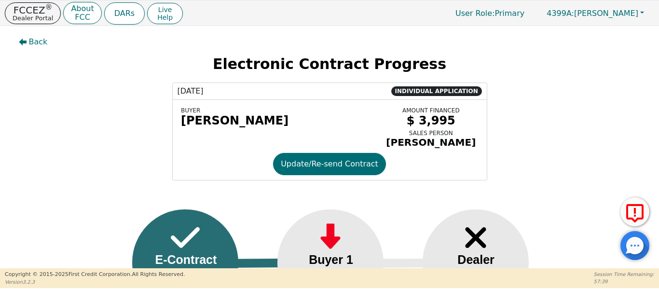
drag, startPoint x: 0, startPoint y: 241, endPoint x: 26, endPoint y: 240, distance: 25.1
click at [21, 37] on button "Back" at bounding box center [33, 42] width 44 height 22
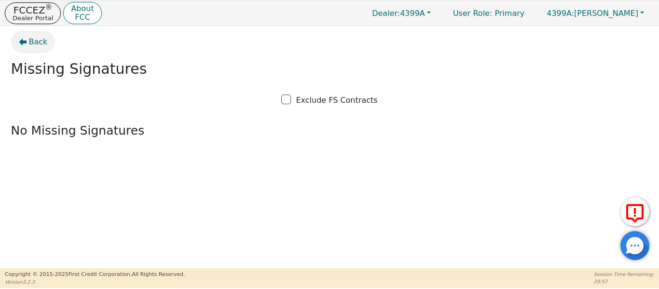
click at [34, 39] on span "Back" at bounding box center [38, 42] width 19 height 12
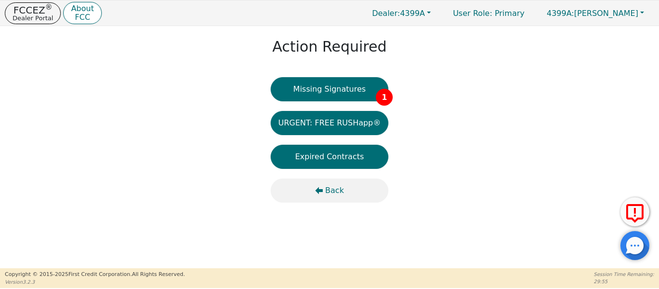
click at [326, 200] on button "Back" at bounding box center [329, 190] width 118 height 24
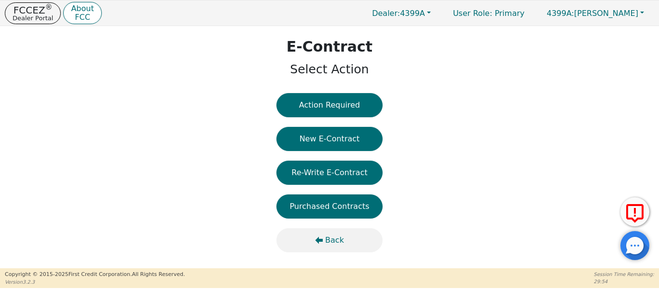
click at [334, 243] on span "Back" at bounding box center [334, 240] width 19 height 12
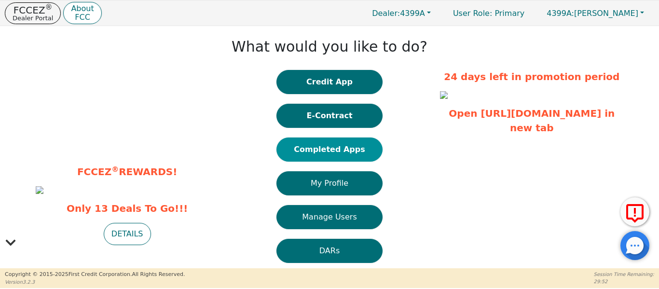
click at [328, 156] on button "Completed Apps" at bounding box center [329, 149] width 106 height 24
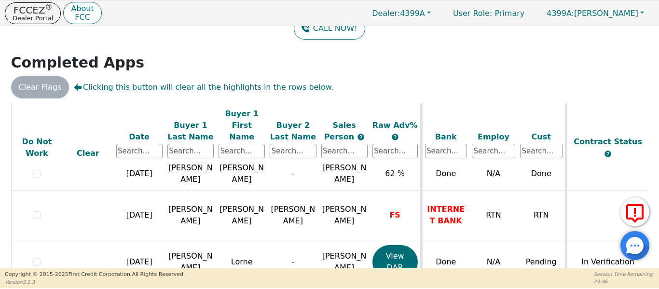
scroll to position [992, 0]
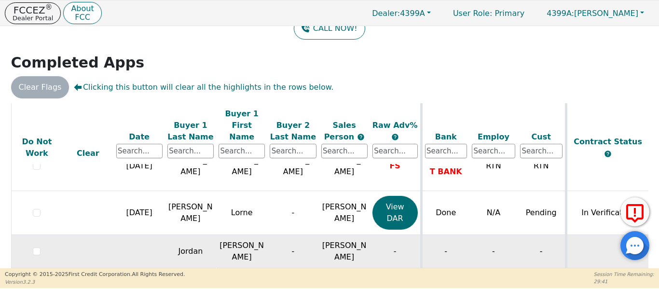
click at [457, 242] on td "-" at bounding box center [445, 251] width 48 height 33
